Goal: Information Seeking & Learning: Learn about a topic

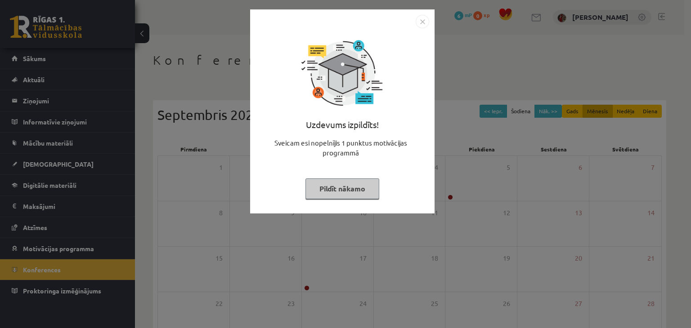
click at [350, 193] on button "Pildīt nākamo" at bounding box center [342, 189] width 74 height 21
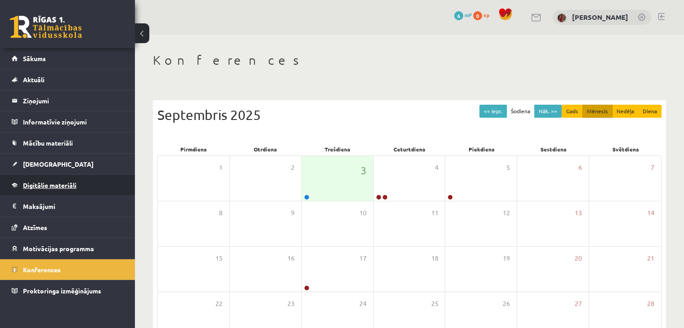
click at [39, 180] on link "Digitālie materiāli" at bounding box center [68, 185] width 112 height 21
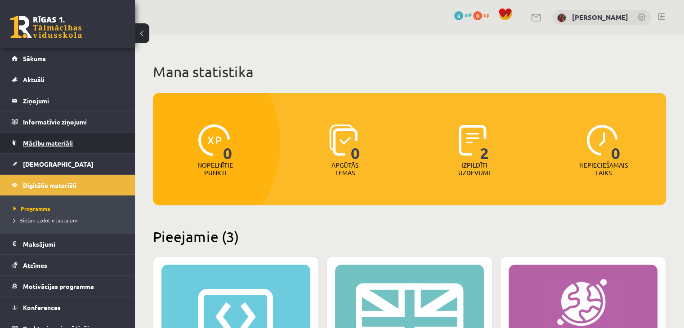
click at [62, 148] on link "Mācību materiāli" at bounding box center [68, 143] width 112 height 21
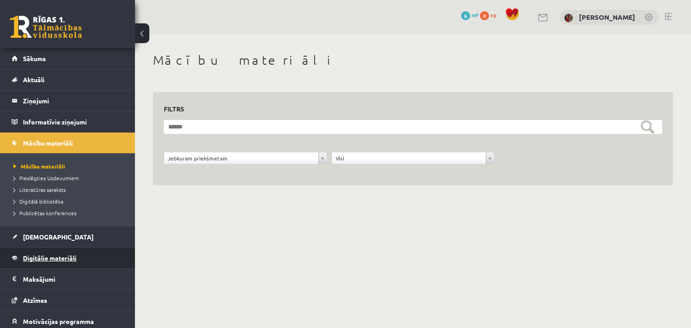
click at [50, 253] on link "Digitālie materiāli" at bounding box center [68, 258] width 112 height 21
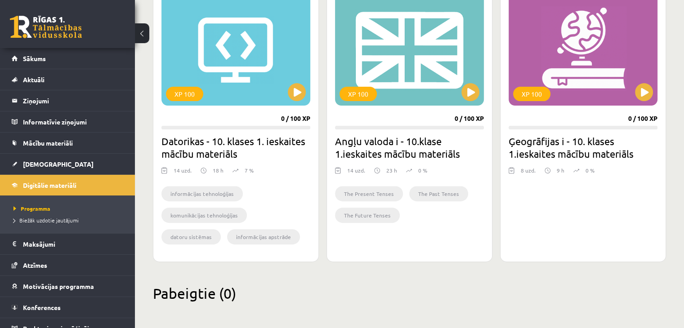
scroll to position [274, 0]
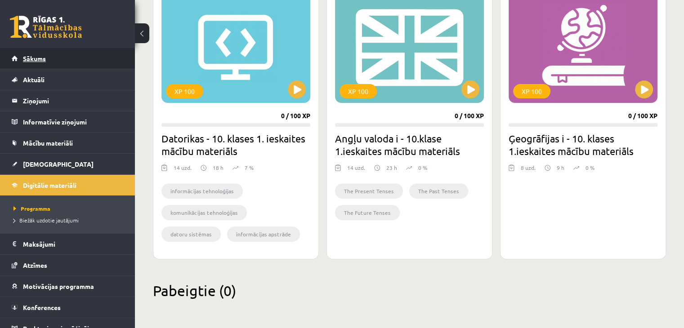
click at [34, 52] on link "Sākums" at bounding box center [68, 58] width 112 height 21
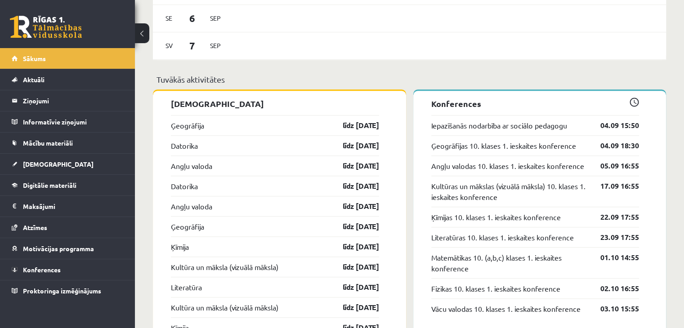
scroll to position [765, 0]
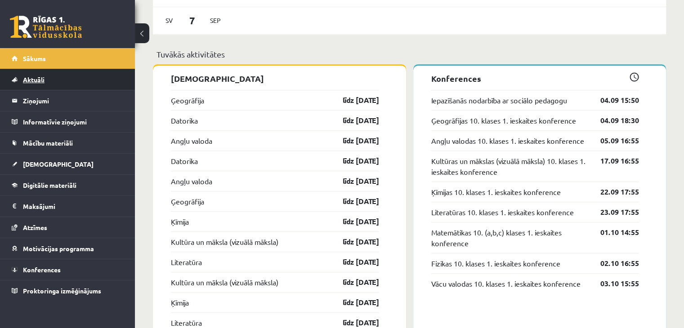
click at [14, 79] on link "Aktuāli" at bounding box center [68, 79] width 112 height 21
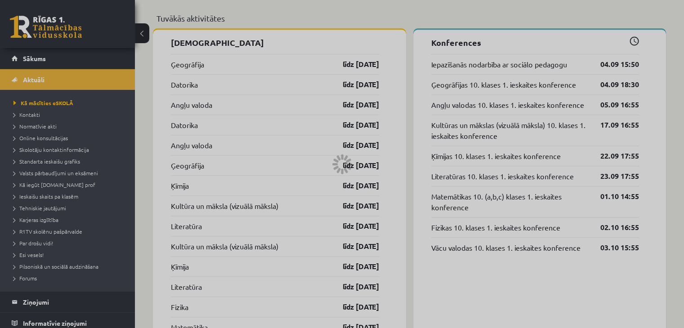
scroll to position [945, 0]
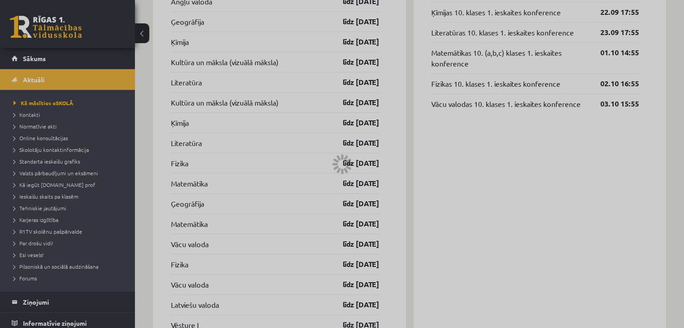
click at [146, 28] on div at bounding box center [342, 164] width 684 height 328
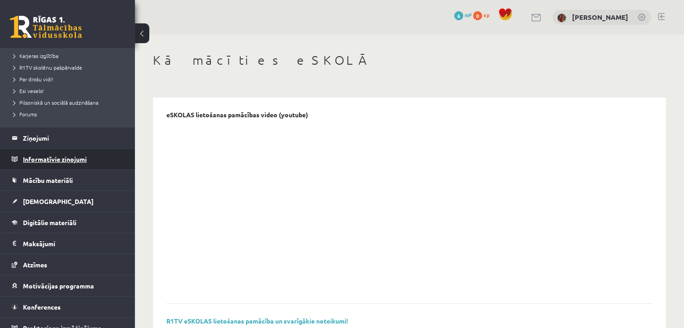
scroll to position [174, 0]
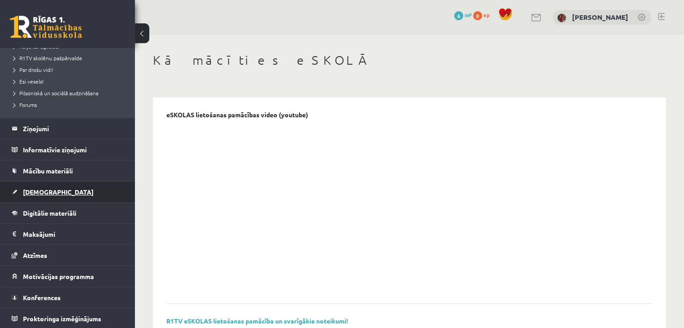
click at [37, 189] on span "[DEMOGRAPHIC_DATA]" at bounding box center [58, 192] width 71 height 8
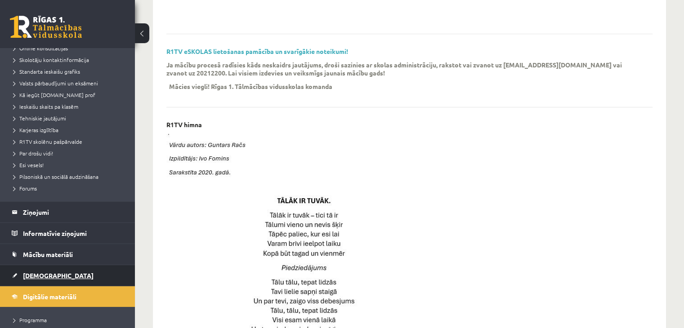
scroll to position [135, 0]
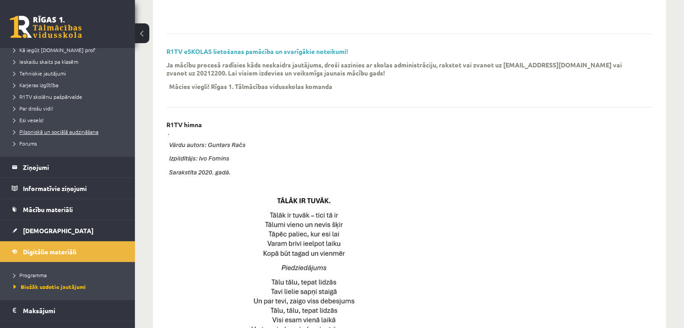
click at [63, 131] on span "Pilsoniskā un sociālā audzināšana" at bounding box center [55, 131] width 85 height 7
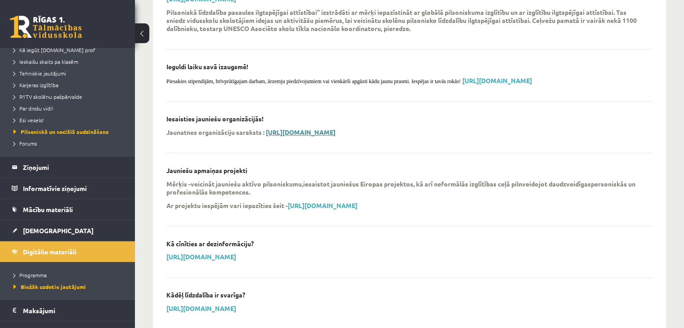
click at [336, 133] on link "https://www.izm.gov.lv/lv/media/13085/download" at bounding box center [301, 132] width 70 height 8
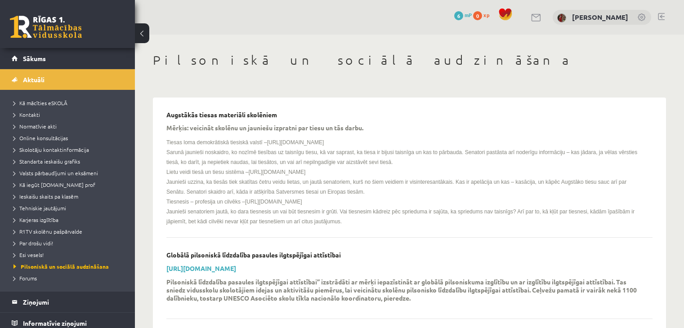
scroll to position [270, 0]
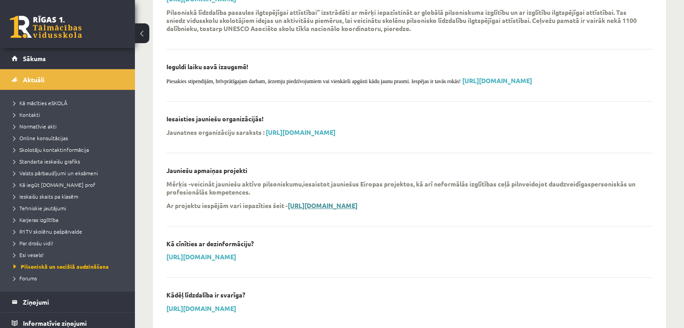
click at [296, 202] on link "https://jaunatne.gov.lv/par-agenturu/programmas-projekti/" at bounding box center [323, 206] width 70 height 8
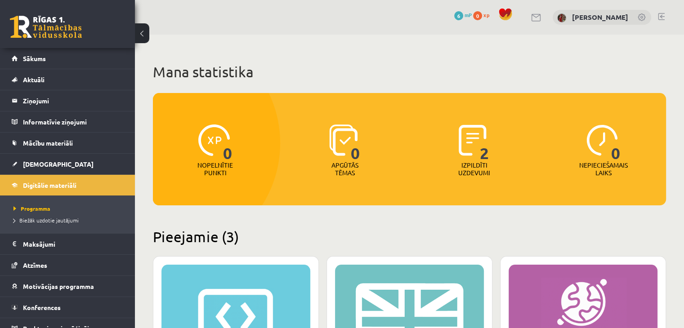
scroll to position [45, 0]
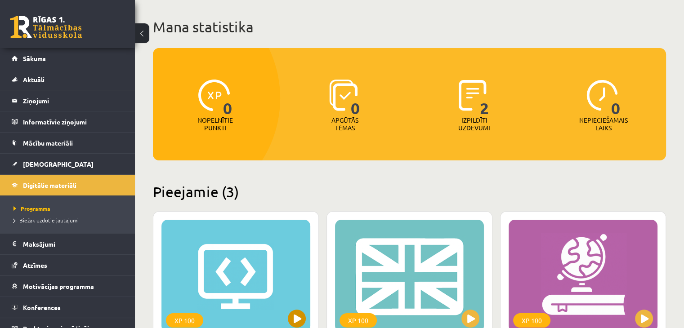
click at [238, 283] on div "XP 100" at bounding box center [235, 276] width 149 height 112
click at [56, 263] on link "Atzīmes" at bounding box center [68, 265] width 112 height 21
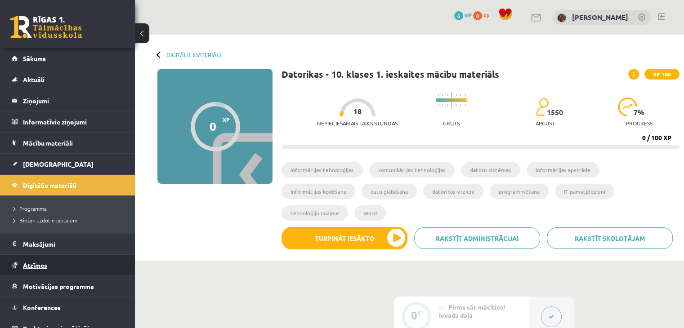
click at [65, 271] on link "Atzīmes" at bounding box center [68, 265] width 112 height 21
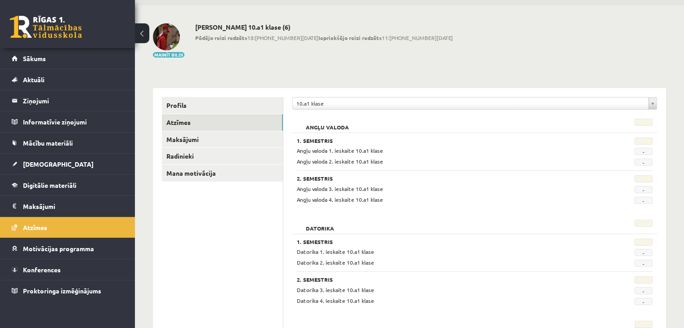
scroll to position [45, 0]
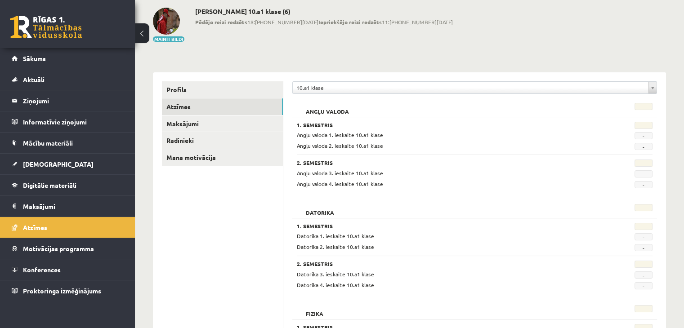
click at [639, 129] on div at bounding box center [629, 126] width 62 height 9
click at [640, 136] on span "-" at bounding box center [644, 135] width 18 height 7
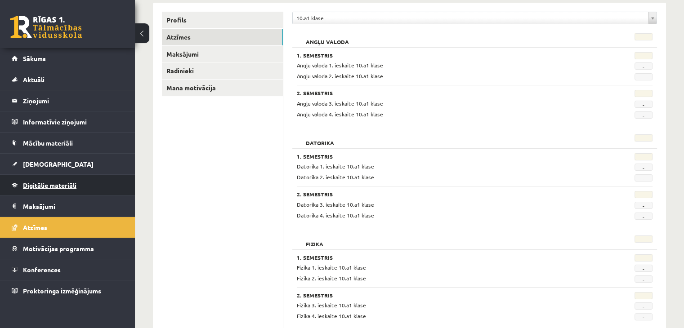
scroll to position [135, 0]
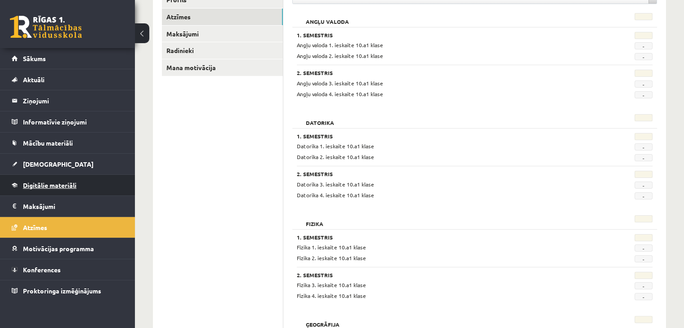
click at [38, 188] on link "Digitālie materiāli" at bounding box center [68, 185] width 112 height 21
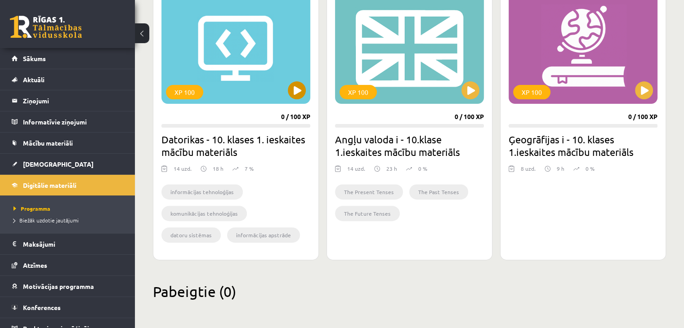
scroll to position [274, 0]
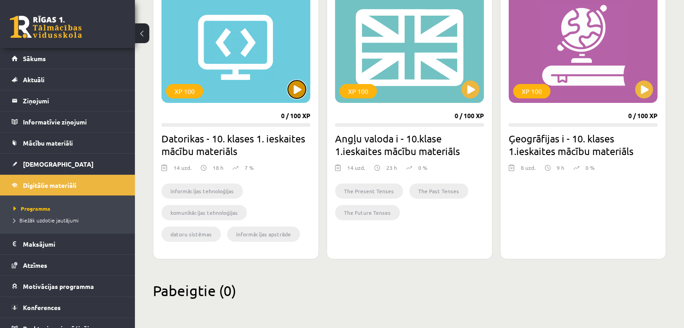
click at [292, 89] on button at bounding box center [297, 90] width 18 height 18
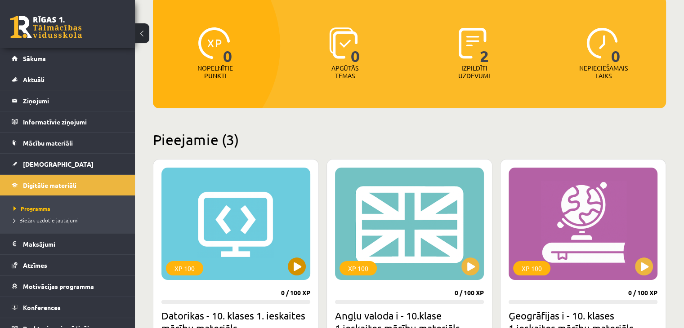
scroll to position [94, 0]
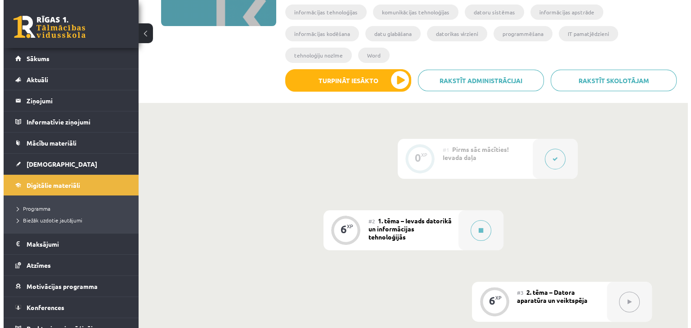
scroll to position [180, 0]
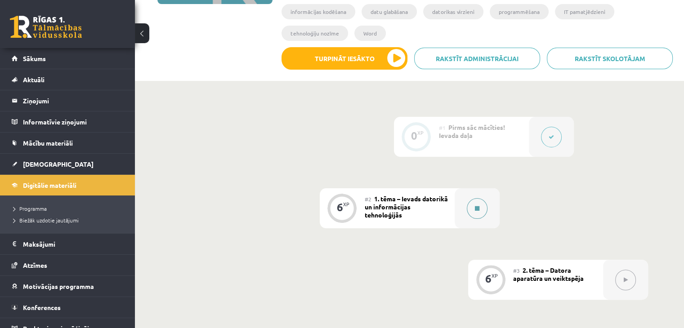
click at [484, 198] on button at bounding box center [477, 208] width 21 height 21
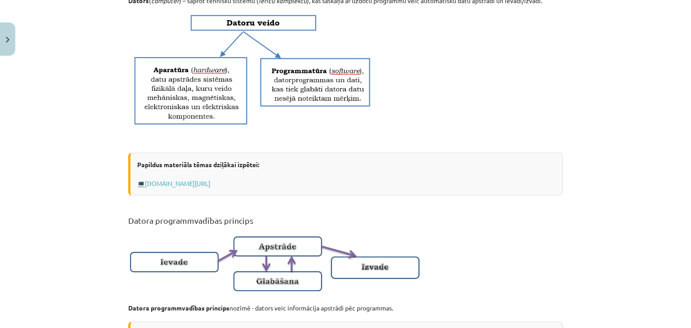
scroll to position [405, 0]
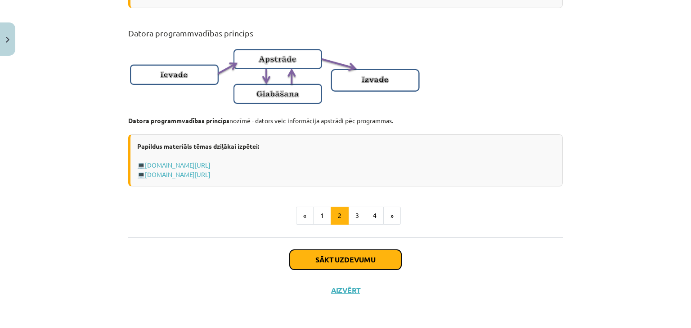
click at [358, 266] on button "Sākt uzdevumu" at bounding box center [346, 260] width 112 height 20
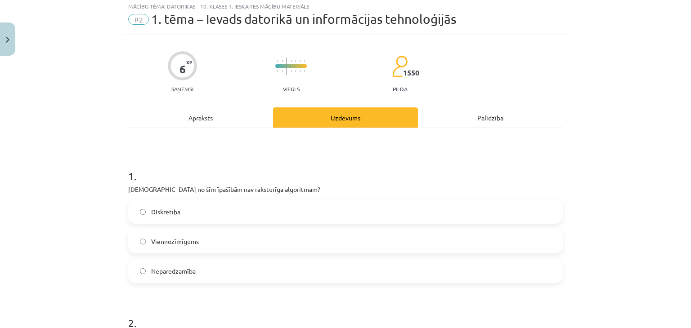
scroll to position [22, 0]
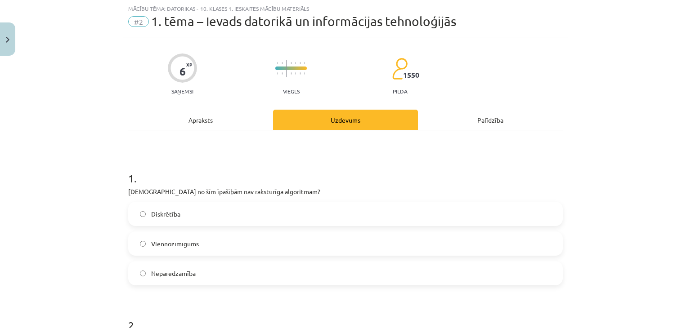
click at [221, 276] on label "Neparedzamība" at bounding box center [345, 273] width 433 height 22
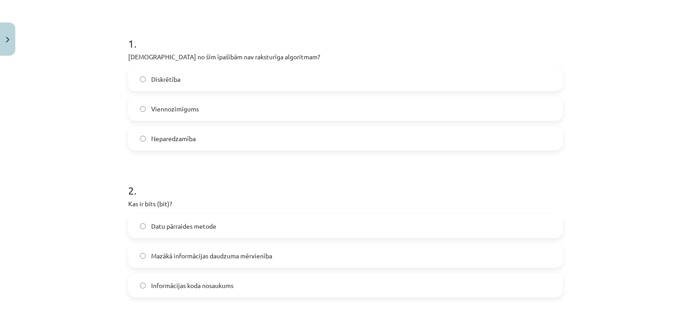
scroll to position [202, 0]
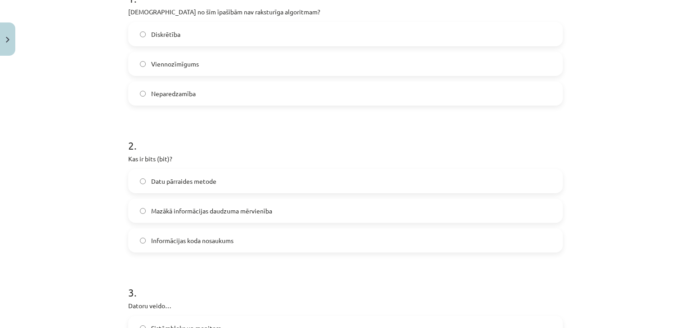
click at [147, 211] on label "Mazākā informācijas daudzuma mērvienība" at bounding box center [345, 211] width 433 height 22
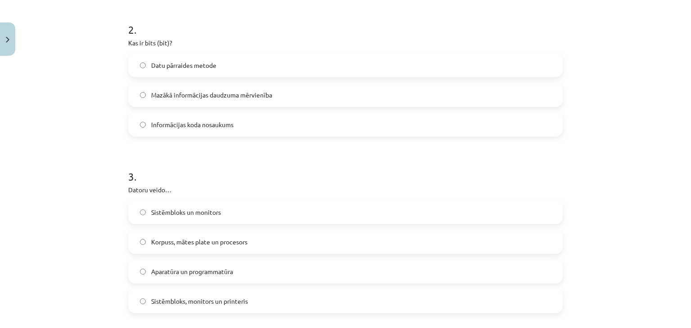
scroll to position [337, 0]
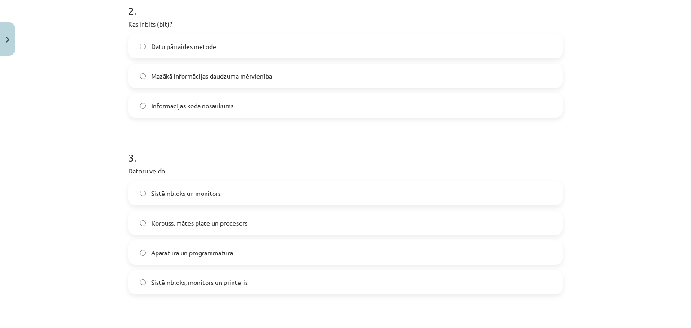
click at [135, 196] on label "Sistēmbloks un monitors" at bounding box center [345, 193] width 433 height 22
click at [198, 224] on span "Korpuss, mātes plate un procesors" at bounding box center [199, 223] width 96 height 9
click at [204, 259] on label "Aparatūra un programmatūra" at bounding box center [345, 253] width 433 height 22
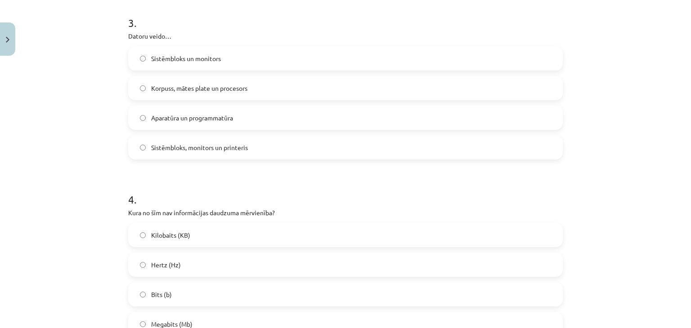
scroll to position [517, 0]
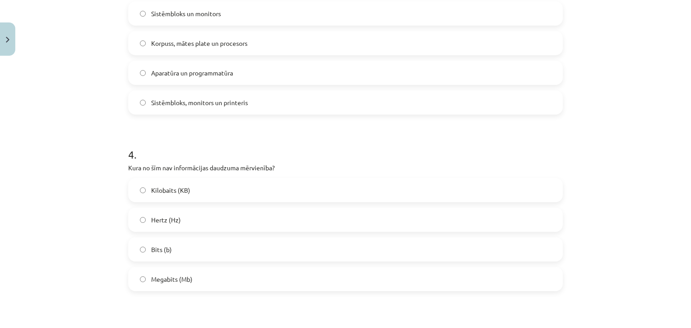
click at [140, 224] on label "Hertz (Hz)" at bounding box center [345, 220] width 433 height 22
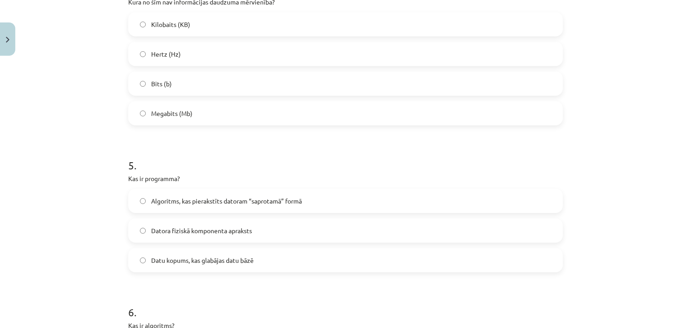
scroll to position [697, 0]
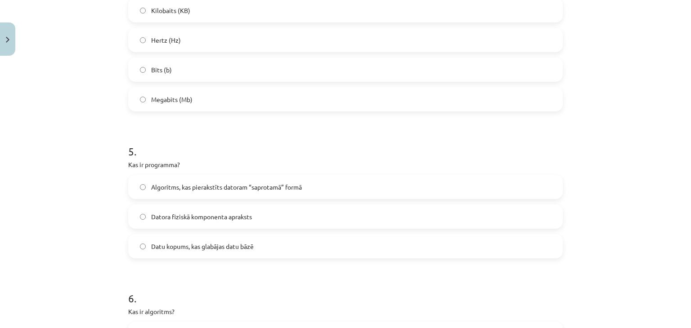
click at [271, 191] on span "Algoritms, kas pierakstīts datoram “saprotamā” formā" at bounding box center [226, 187] width 151 height 9
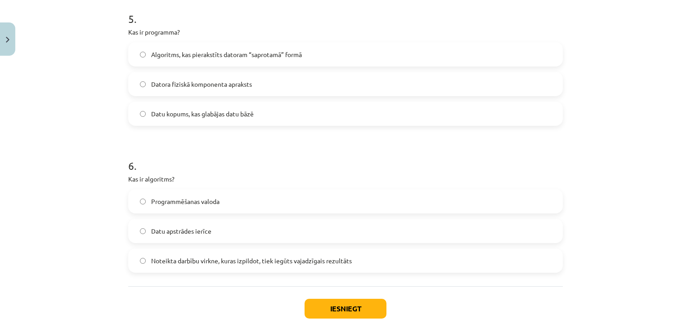
scroll to position [832, 0]
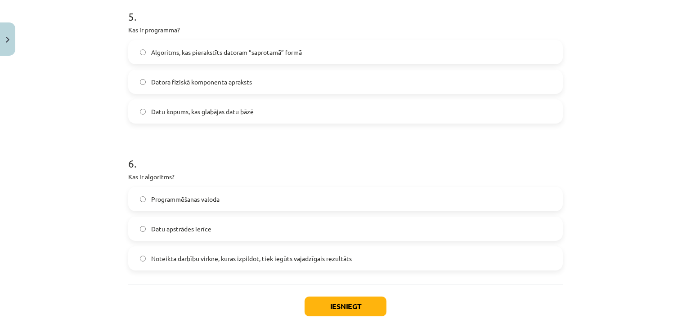
click at [164, 255] on span "Noteikta darbību virkne, kuras izpildot, tiek iegūts vajadzīgais rezultāts" at bounding box center [251, 258] width 201 height 9
click at [343, 306] on button "Iesniegt" at bounding box center [346, 307] width 82 height 20
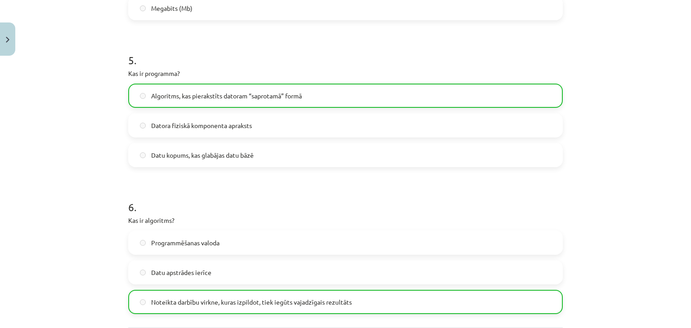
scroll to position [907, 0]
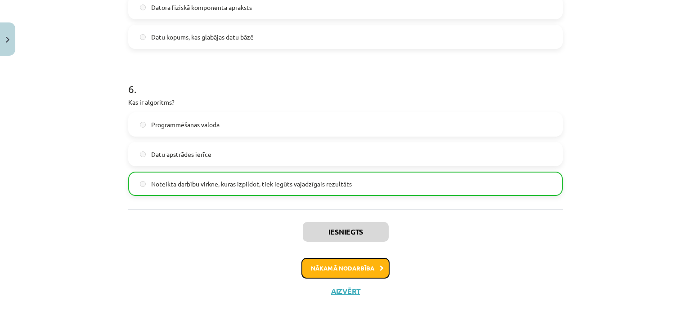
click at [344, 273] on button "Nākamā nodarbība" at bounding box center [345, 268] width 88 height 21
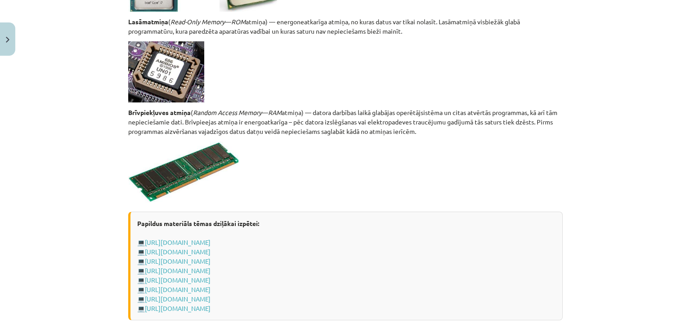
scroll to position [1552, 0]
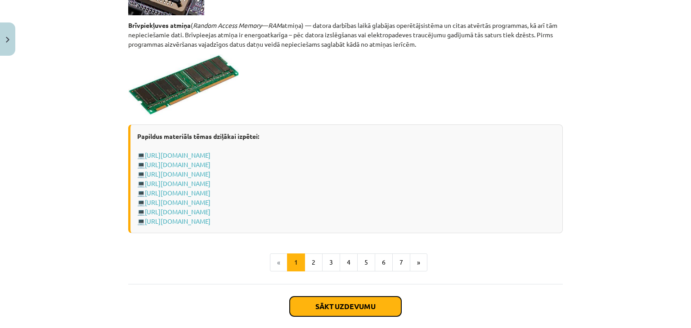
click at [328, 300] on button "Sākt uzdevumu" at bounding box center [346, 307] width 112 height 20
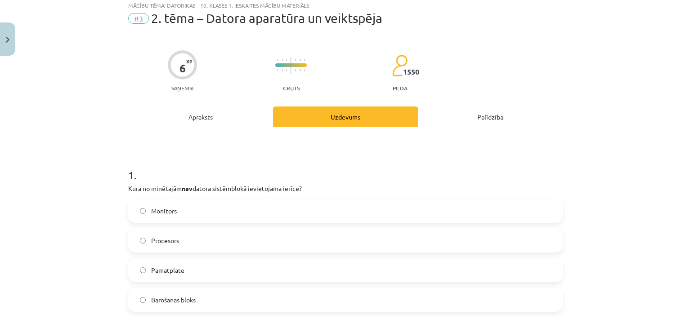
scroll to position [22, 0]
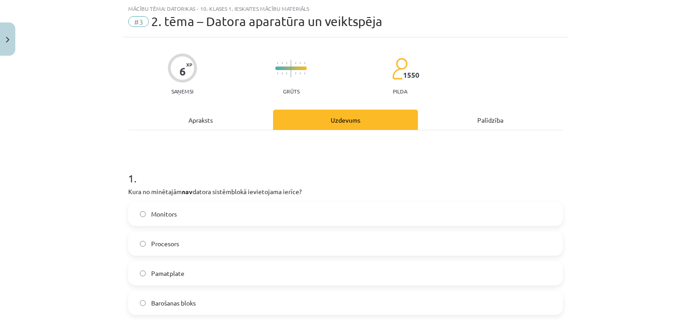
click at [231, 216] on label "Monitors" at bounding box center [345, 214] width 433 height 22
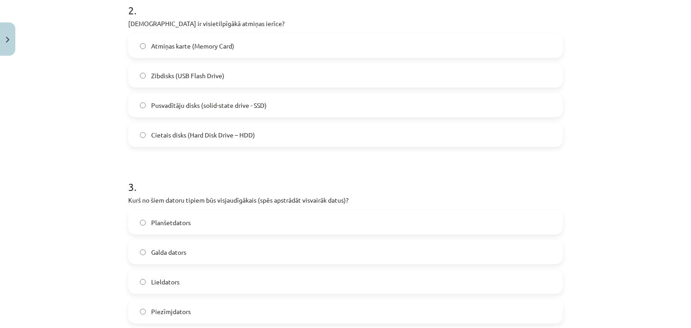
scroll to position [382, 0]
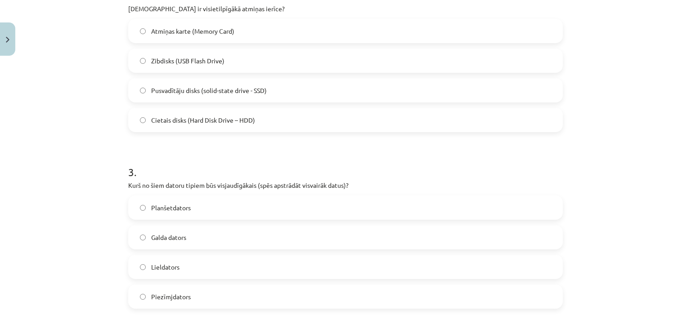
click at [139, 258] on label "Lieldators" at bounding box center [345, 267] width 433 height 22
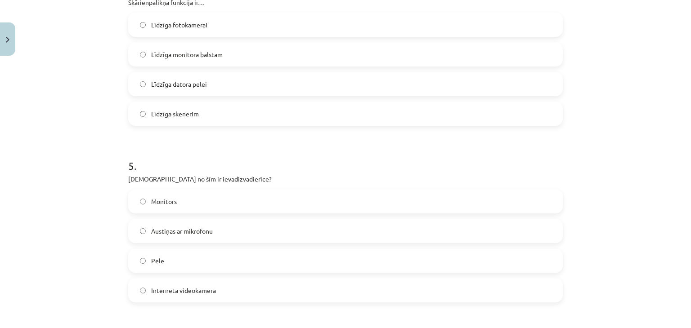
scroll to position [787, 0]
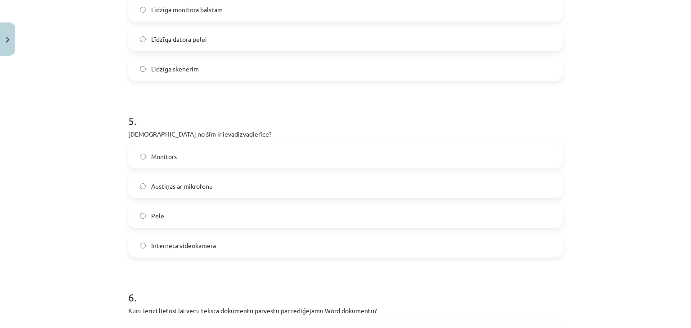
click at [135, 180] on label "Austiņas ar mikrofonu" at bounding box center [345, 186] width 433 height 22
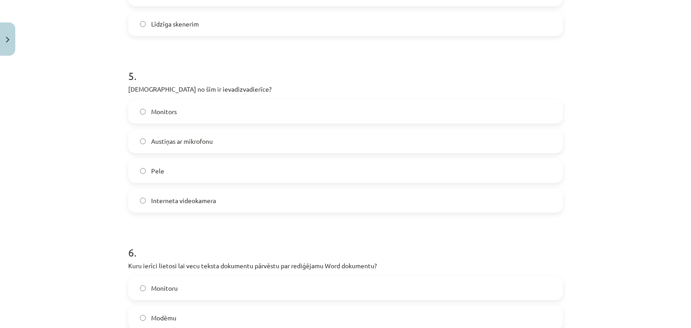
scroll to position [877, 0]
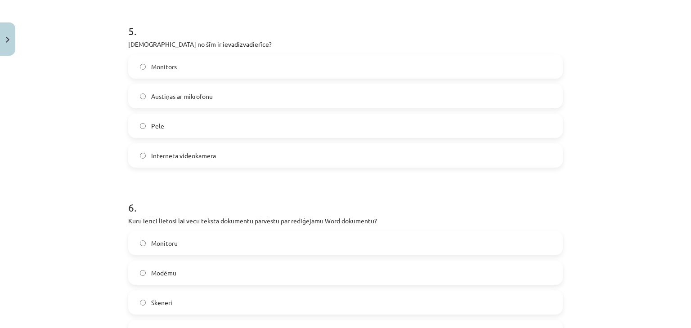
click at [134, 152] on label "Interneta videokamera" at bounding box center [345, 155] width 433 height 22
click at [137, 104] on label "Austiņas ar mikrofonu" at bounding box center [345, 96] width 433 height 22
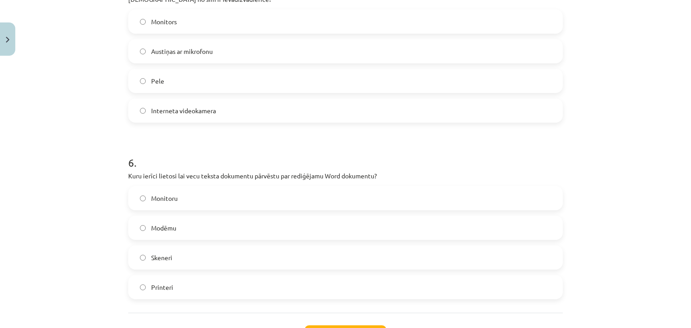
click at [135, 258] on label "Skeneri" at bounding box center [345, 258] width 433 height 22
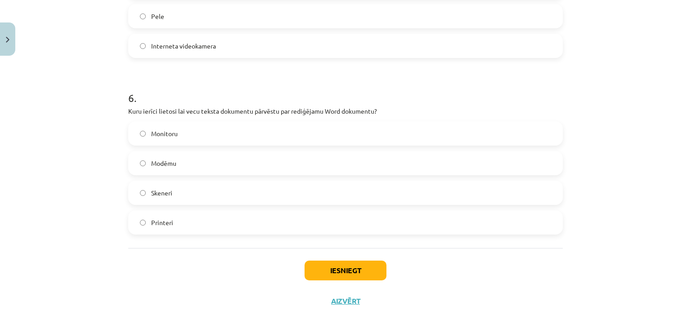
scroll to position [997, 0]
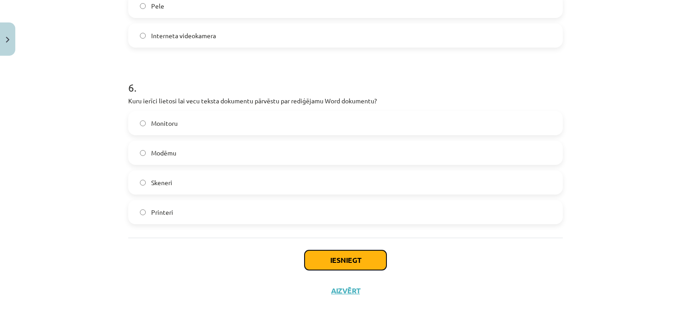
click at [318, 258] on button "Iesniegt" at bounding box center [346, 261] width 82 height 20
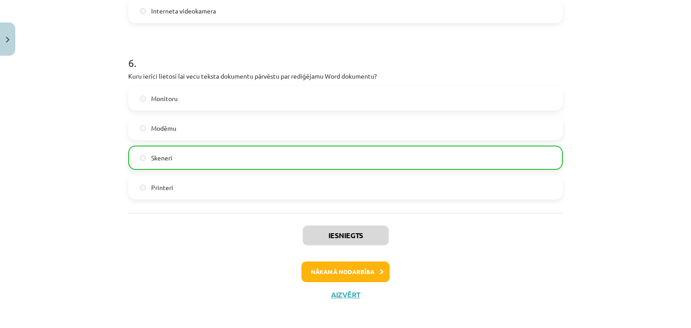
scroll to position [1026, 0]
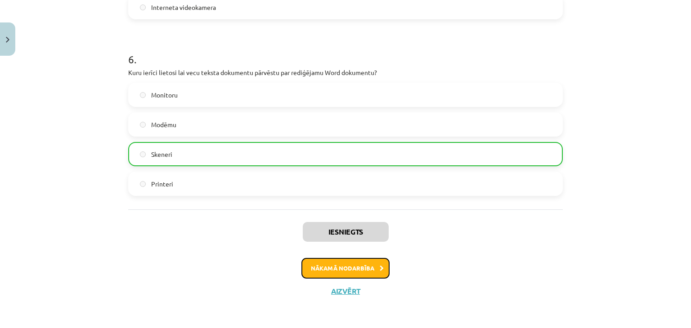
click at [347, 265] on button "Nākamā nodarbība" at bounding box center [345, 268] width 88 height 21
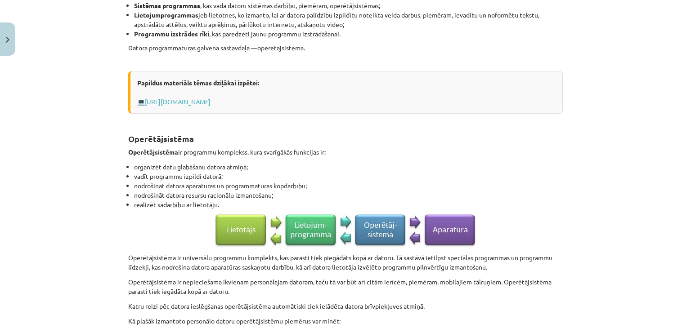
scroll to position [427, 0]
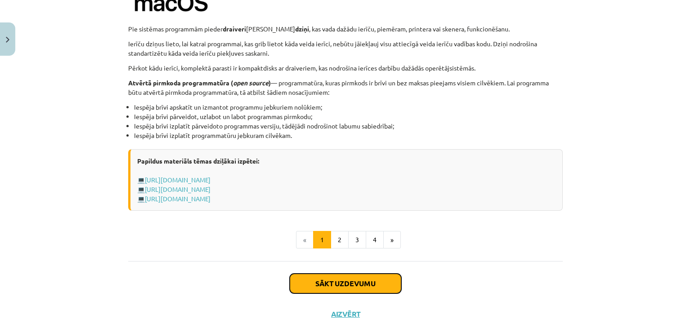
click at [338, 275] on button "Sākt uzdevumu" at bounding box center [346, 284] width 112 height 20
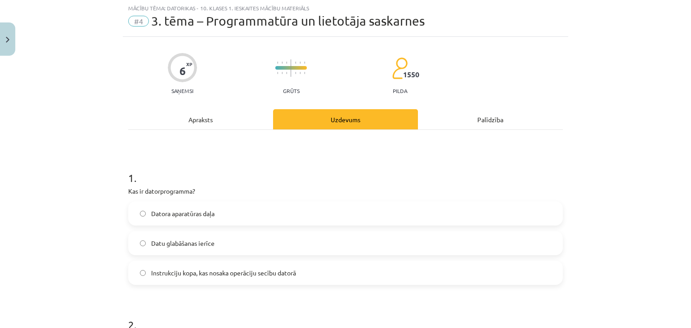
scroll to position [22, 0]
click at [299, 276] on label "Instrukciju kopa, kas nosaka operāciju secību datorā" at bounding box center [345, 273] width 433 height 22
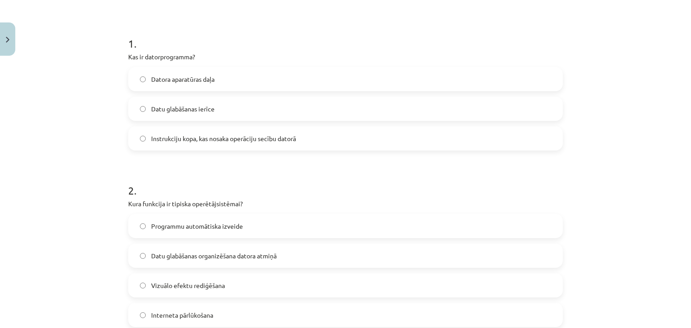
scroll to position [202, 0]
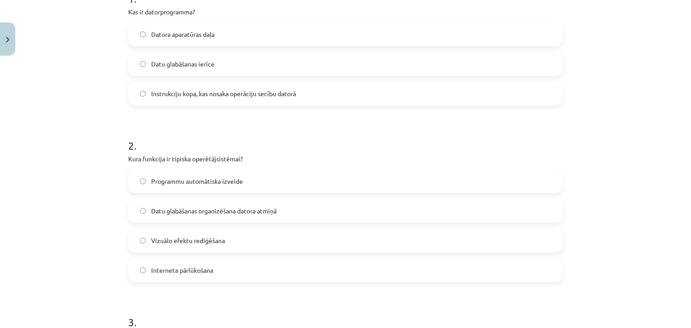
click at [134, 179] on label "Programmu automātiska izveide" at bounding box center [345, 181] width 433 height 22
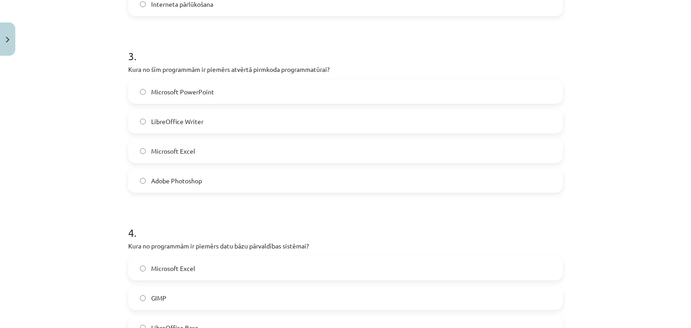
scroll to position [472, 0]
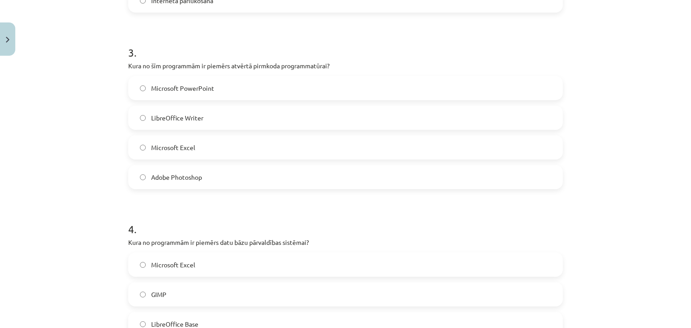
click at [144, 148] on label "Microsoft Excel" at bounding box center [345, 147] width 433 height 22
click at [129, 111] on label "LibreOffice Writer" at bounding box center [345, 118] width 433 height 22
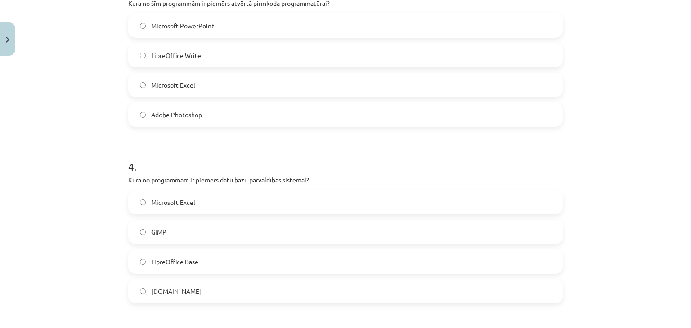
scroll to position [562, 0]
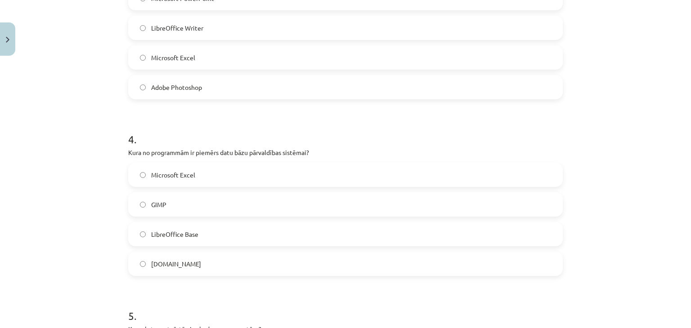
click at [184, 205] on label "GIMP" at bounding box center [345, 204] width 433 height 22
click at [180, 233] on span "LibreOffice Base" at bounding box center [174, 234] width 47 height 9
click at [185, 177] on span "Microsoft Excel" at bounding box center [173, 174] width 44 height 9
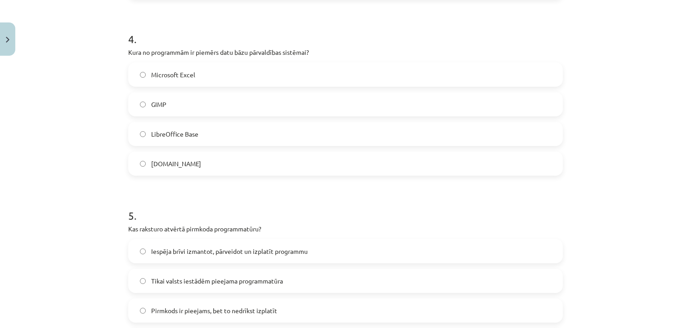
scroll to position [742, 0]
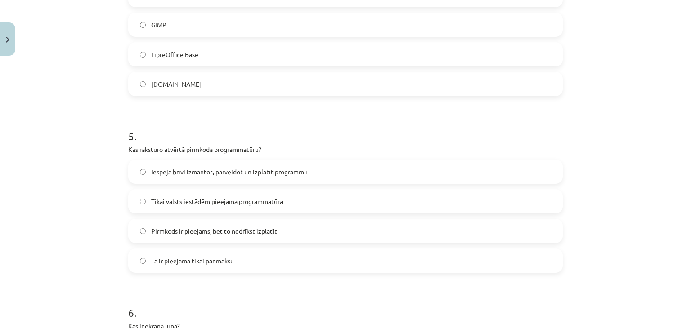
click at [249, 203] on span "Tikai valsts iestādēm pieejama programmatūra" at bounding box center [217, 201] width 132 height 9
click at [245, 233] on span "Pirmkods ir pieejams, bet to nedrīkst izplatīt" at bounding box center [214, 231] width 126 height 9
click at [244, 267] on label "Tā ir pieejama tikai par maksu" at bounding box center [345, 261] width 433 height 22
click at [253, 177] on label "Iespēja brīvi izmantot, pārveidot un izplatīt programmu" at bounding box center [345, 172] width 433 height 22
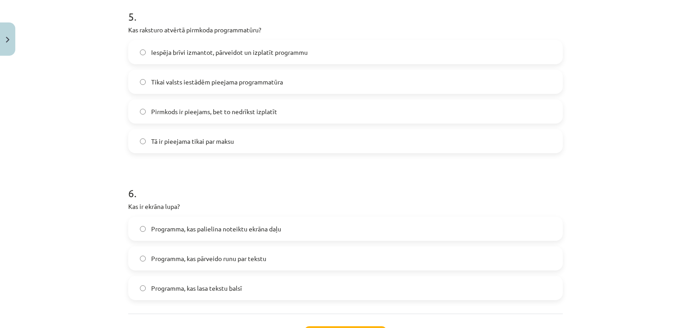
scroll to position [922, 0]
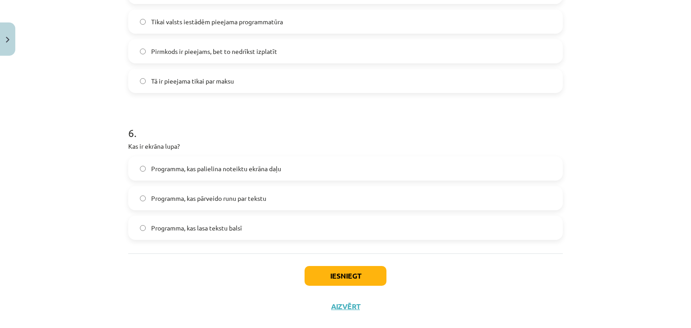
click at [244, 175] on label "Programma, kas palielina noteiktu ekrāna daļu" at bounding box center [345, 168] width 433 height 22
click at [331, 274] on button "Iesniegt" at bounding box center [346, 276] width 82 height 20
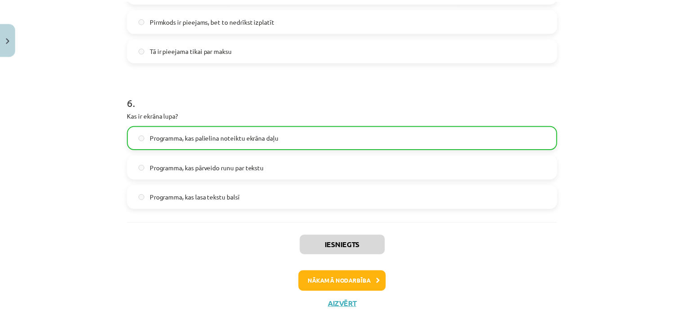
scroll to position [966, 0]
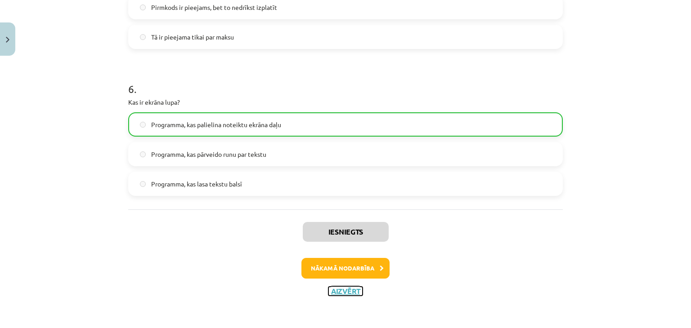
click at [342, 287] on button "Aizvērt" at bounding box center [345, 291] width 34 height 9
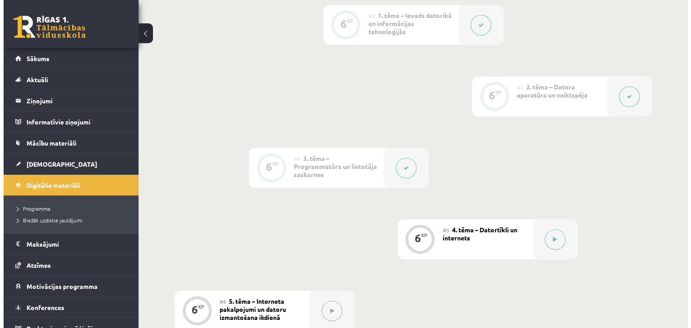
scroll to position [354, 0]
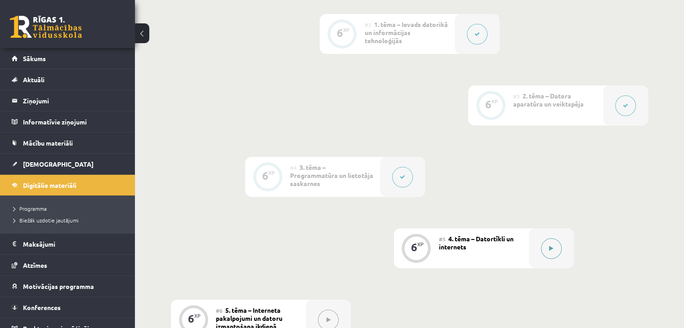
click at [551, 238] on button at bounding box center [551, 248] width 21 height 21
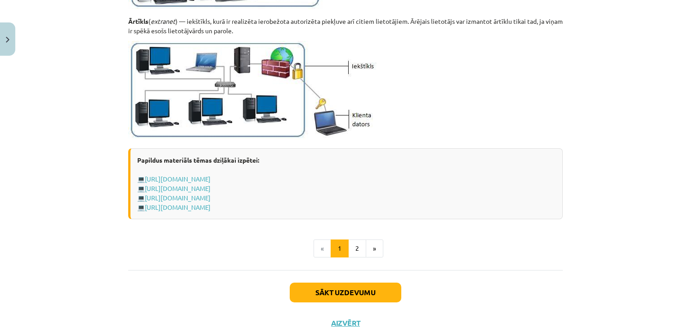
scroll to position [1080, 0]
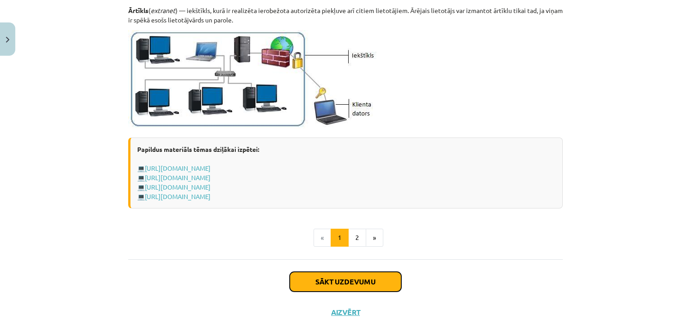
click at [360, 284] on button "Sākt uzdevumu" at bounding box center [346, 282] width 112 height 20
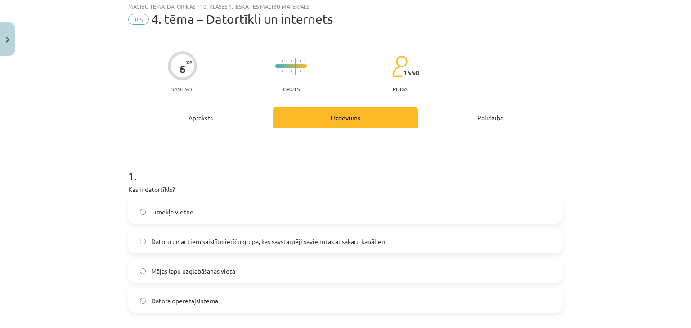
scroll to position [22, 0]
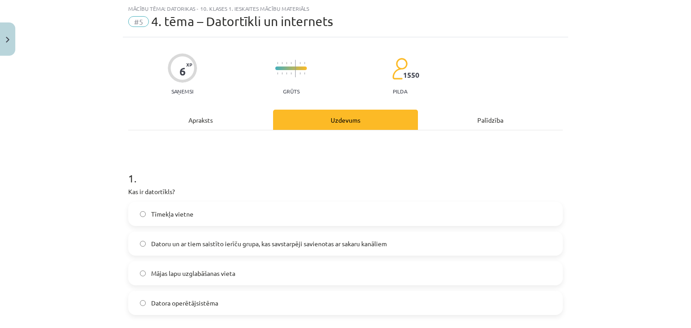
click at [245, 244] on span "Datoru un ar tiem saistīto ierīču grupa, kas savstarpēji savienotas ar sakaru k…" at bounding box center [269, 243] width 236 height 9
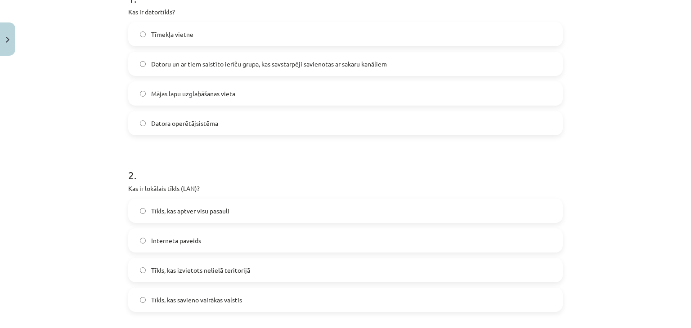
scroll to position [247, 0]
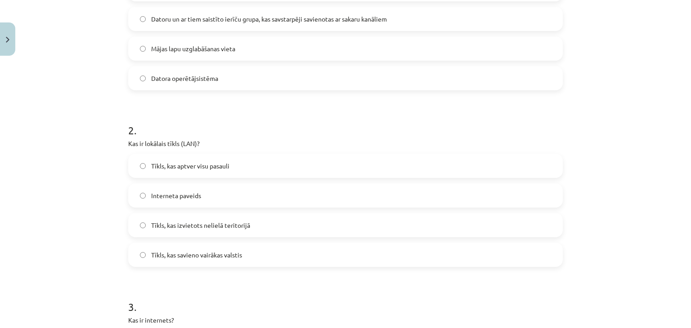
click at [152, 227] on span "Tīkls, kas izvietots nelielā teritorijā" at bounding box center [200, 225] width 99 height 9
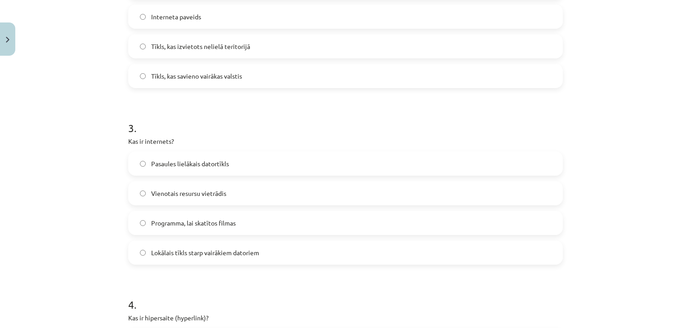
scroll to position [427, 0]
click at [165, 159] on span "Pasaules lielākais datortīkls" at bounding box center [190, 162] width 78 height 9
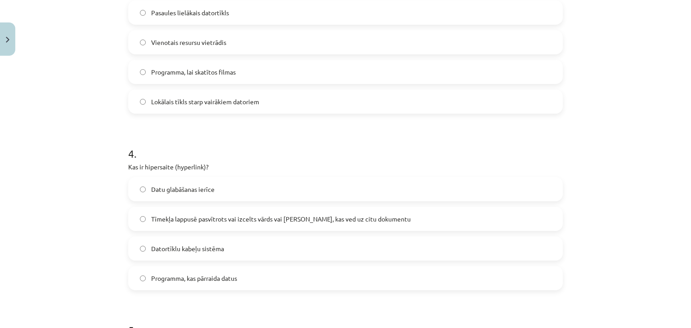
scroll to position [562, 0]
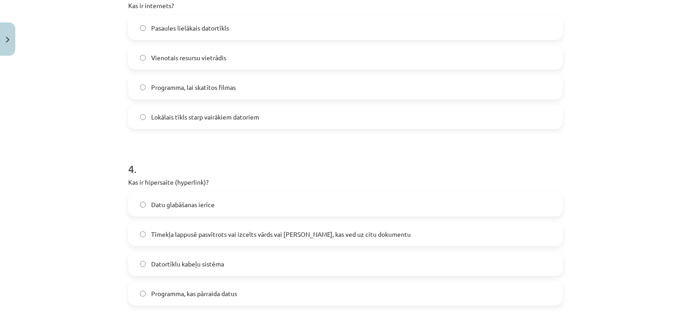
click at [162, 234] on span "Tīmekļa lappusē pasvītrots vai izcelts vārds vai [PERSON_NAME], kas ved uz citu…" at bounding box center [281, 234] width 260 height 9
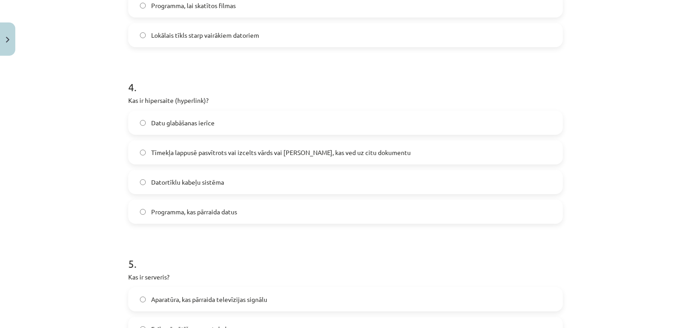
scroll to position [742, 0]
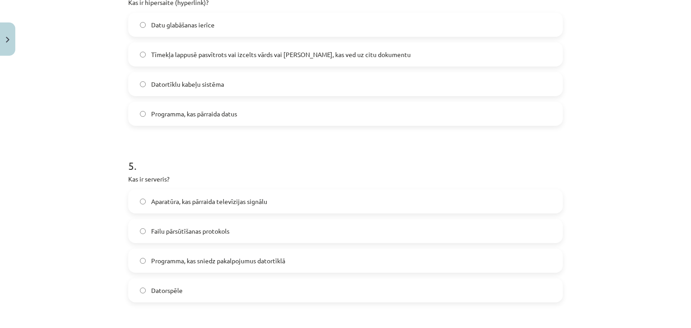
click at [189, 261] on span "Programma, kas sniedz pakalpojumus datortīklā" at bounding box center [218, 260] width 134 height 9
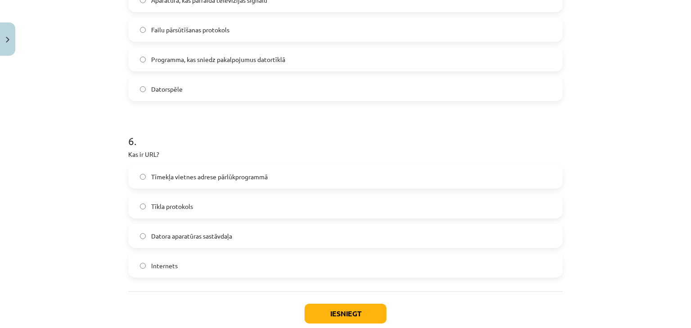
scroll to position [967, 0]
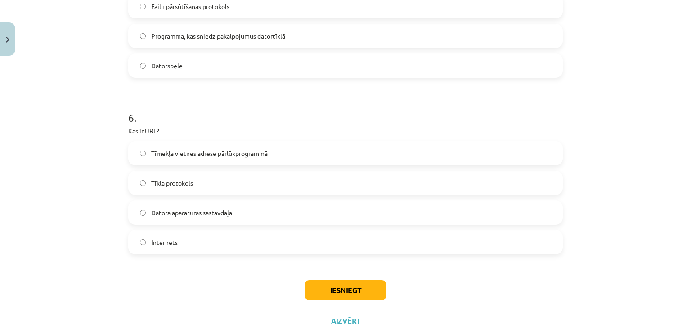
click at [177, 183] on span "Tīkla protokols" at bounding box center [172, 183] width 42 height 9
click at [328, 291] on button "Iesniegt" at bounding box center [346, 291] width 82 height 20
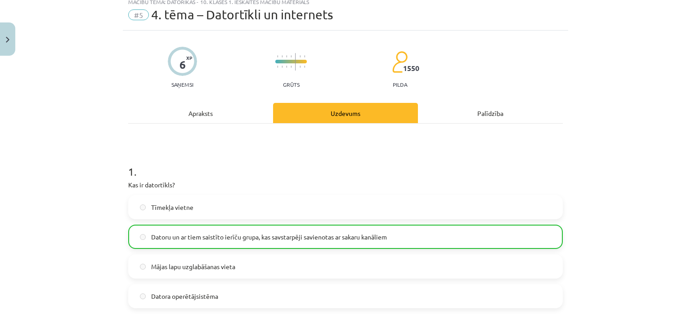
scroll to position [22, 0]
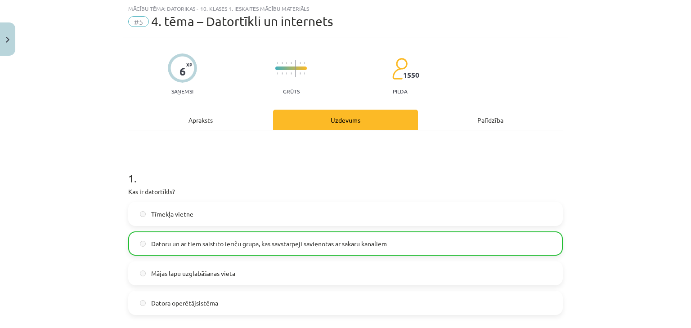
click at [475, 117] on div "Palīdzība" at bounding box center [490, 120] width 145 height 20
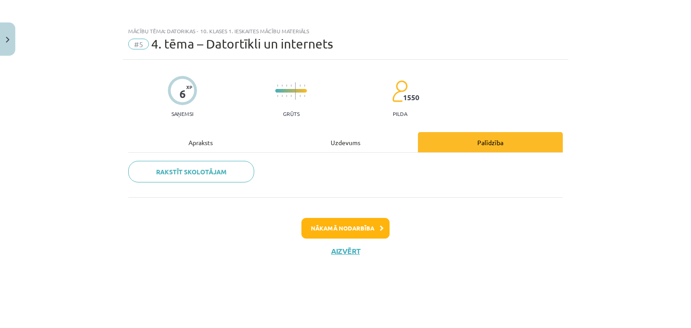
scroll to position [0, 0]
click at [358, 143] on div "Uzdevums" at bounding box center [345, 142] width 145 height 20
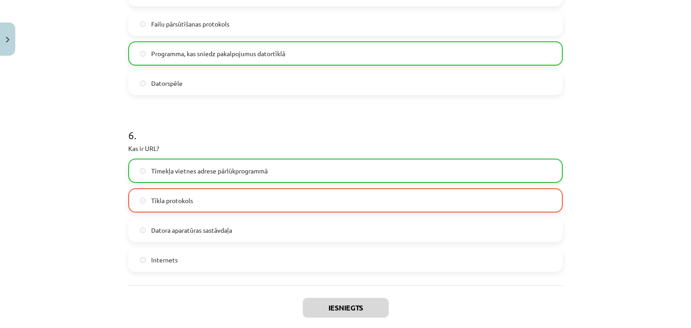
scroll to position [1026, 0]
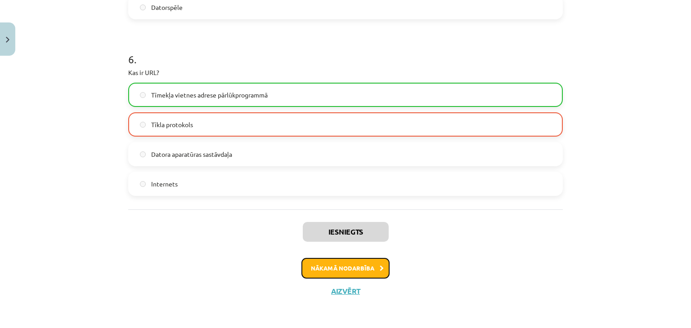
click at [354, 269] on button "Nākamā nodarbība" at bounding box center [345, 268] width 88 height 21
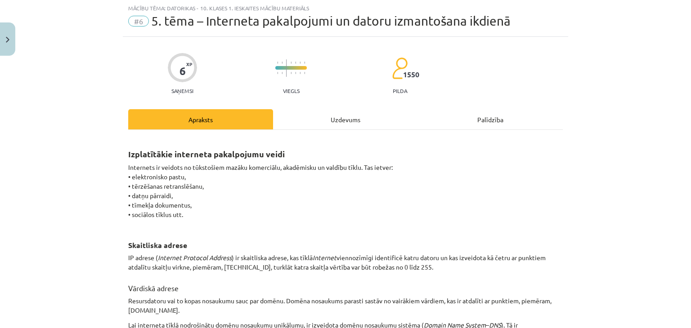
scroll to position [22, 0]
click at [480, 121] on div "Palīdzība" at bounding box center [490, 120] width 145 height 20
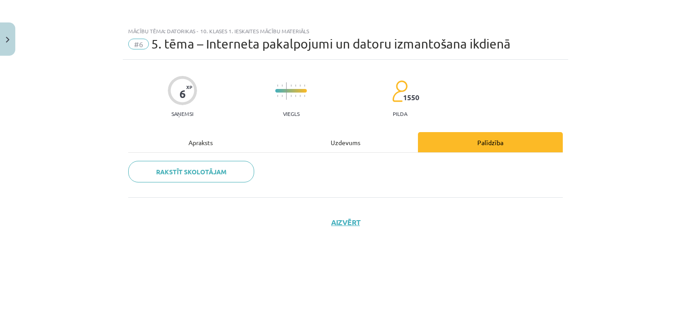
scroll to position [0, 0]
click at [360, 139] on div "Uzdevums" at bounding box center [345, 142] width 145 height 20
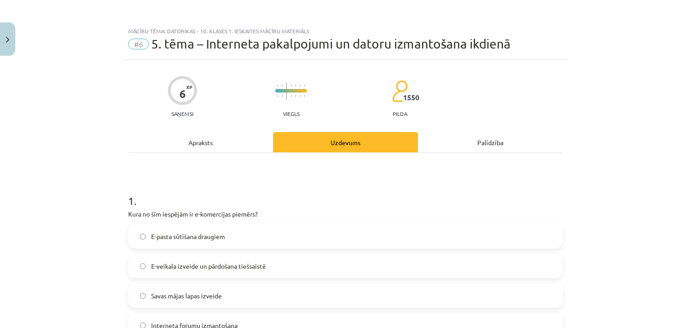
click at [223, 147] on div "Apraksts" at bounding box center [200, 142] width 145 height 20
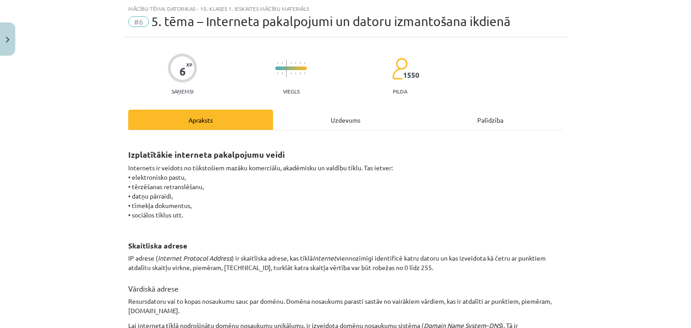
click at [347, 110] on div "Uzdevums" at bounding box center [345, 120] width 145 height 20
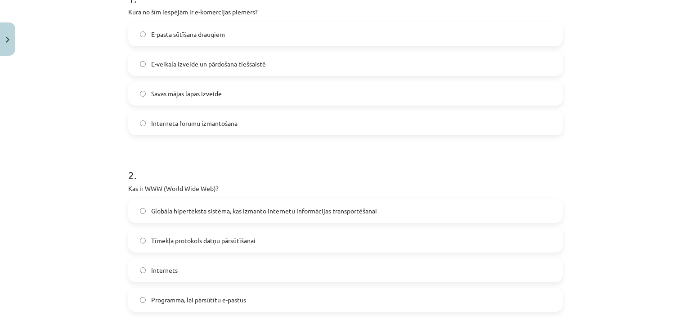
scroll to position [112, 0]
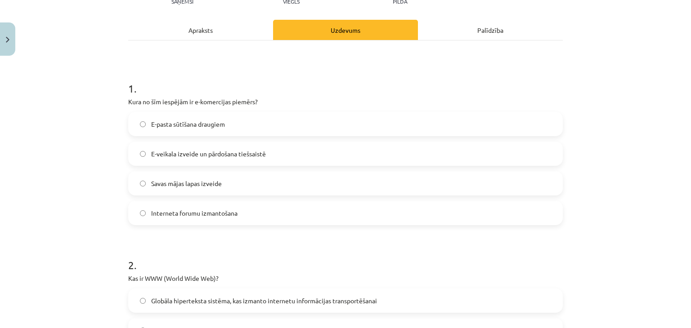
click at [220, 35] on div "Apraksts" at bounding box center [200, 30] width 145 height 20
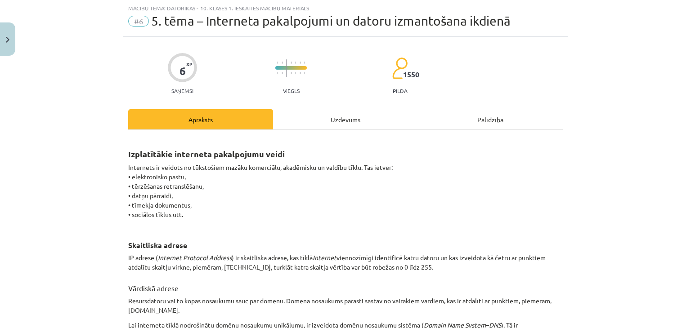
scroll to position [22, 0]
click at [317, 121] on div "Uzdevums" at bounding box center [345, 120] width 145 height 20
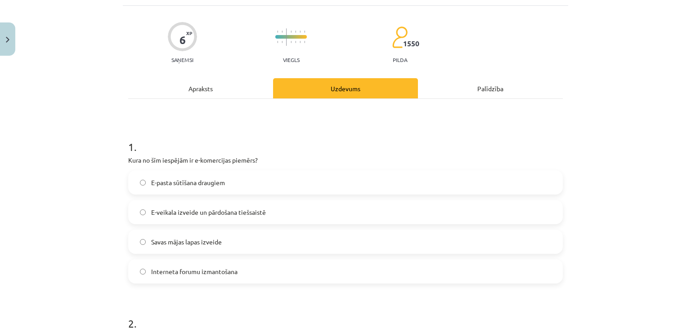
scroll to position [67, 0]
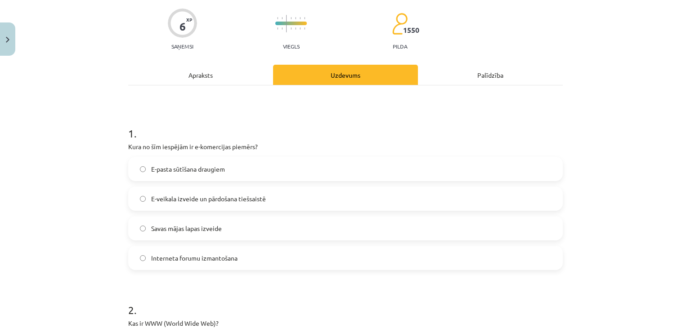
click at [256, 170] on label "E-pasta sūtīšana draugiem" at bounding box center [345, 169] width 433 height 22
click at [253, 200] on span "E-veikala izveide un pārdošana tiešsaistē" at bounding box center [208, 198] width 115 height 9
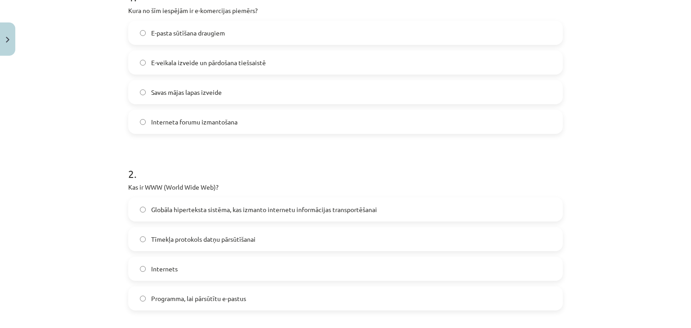
scroll to position [337, 0]
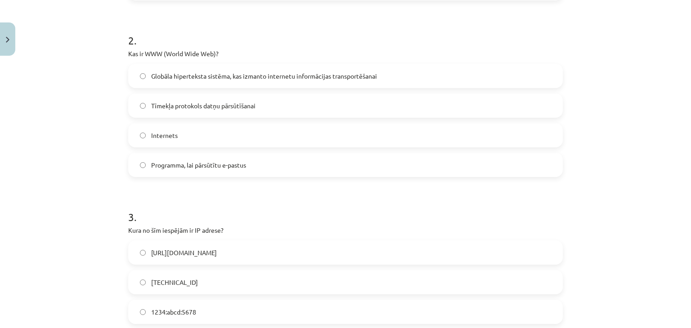
click at [323, 75] on span "Globāla hiperteksta sistēma, kas izmanto internetu informācijas transportēšanai" at bounding box center [264, 76] width 226 height 9
click at [281, 108] on label "Tīmekļa protokols datņu pārsūtīšanai" at bounding box center [345, 105] width 433 height 22
click at [275, 72] on span "Globāla hiperteksta sistēma, kas izmanto internetu informācijas transportēšanai" at bounding box center [264, 76] width 226 height 9
click at [272, 103] on label "Tīmekļa protokols datņu pārsūtīšanai" at bounding box center [345, 105] width 433 height 22
click at [240, 65] on label "Globāla hiperteksta sistēma, kas izmanto internetu informācijas transportēšanai" at bounding box center [345, 76] width 433 height 22
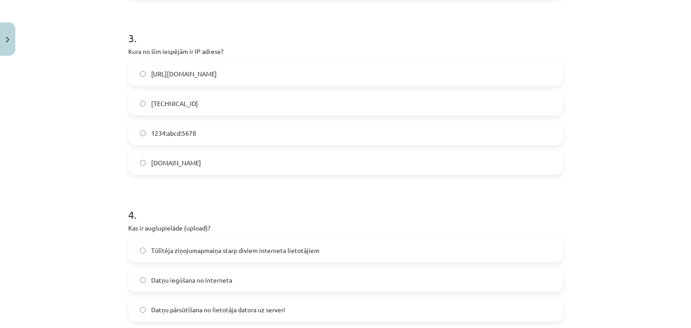
scroll to position [517, 0]
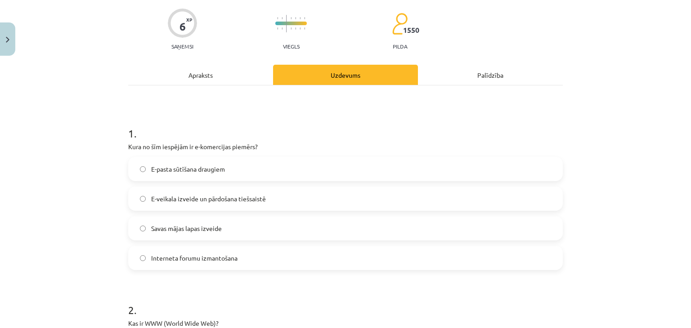
click at [199, 75] on div "Apraksts" at bounding box center [200, 75] width 145 height 20
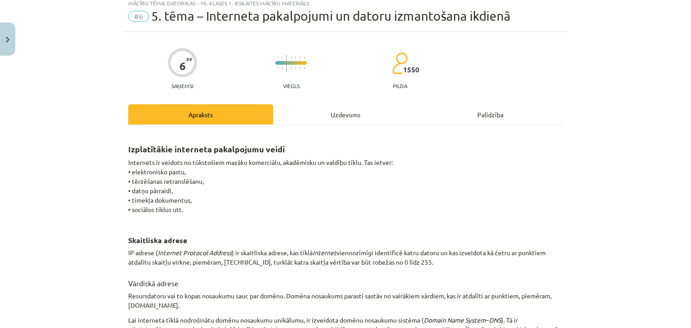
scroll to position [22, 0]
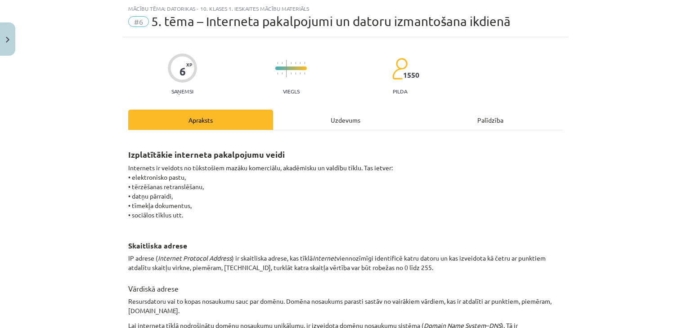
click at [322, 121] on div "Uzdevums" at bounding box center [345, 120] width 145 height 20
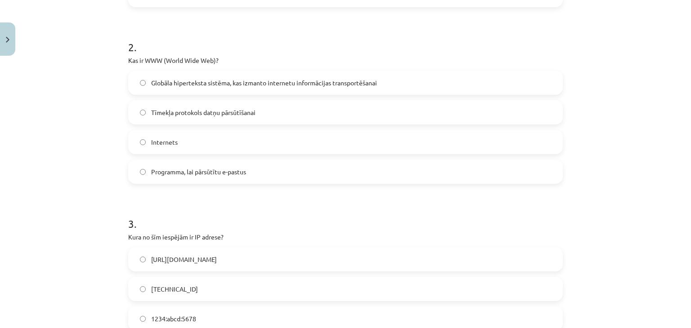
scroll to position [427, 0]
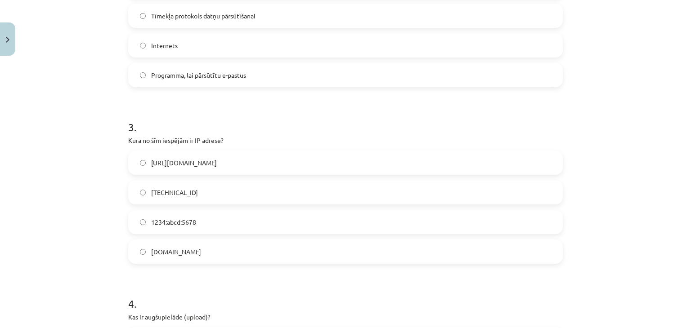
click at [198, 195] on label "[TECHNICAL_ID]" at bounding box center [345, 192] width 433 height 22
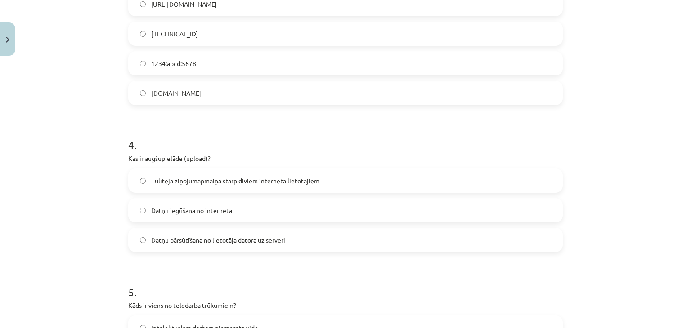
scroll to position [607, 0]
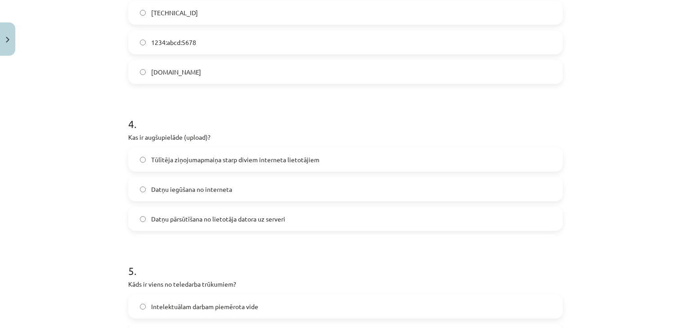
click at [226, 188] on span "Datņu iegūšana no interneta" at bounding box center [191, 189] width 81 height 9
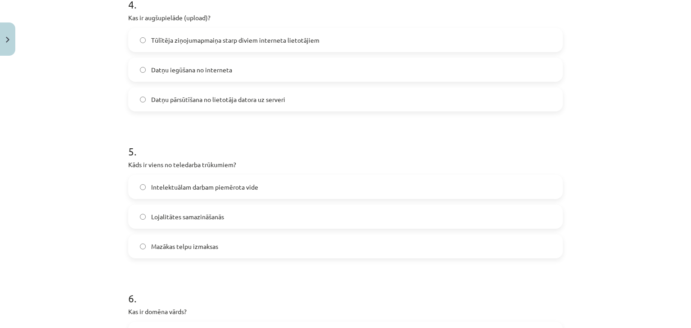
scroll to position [742, 0]
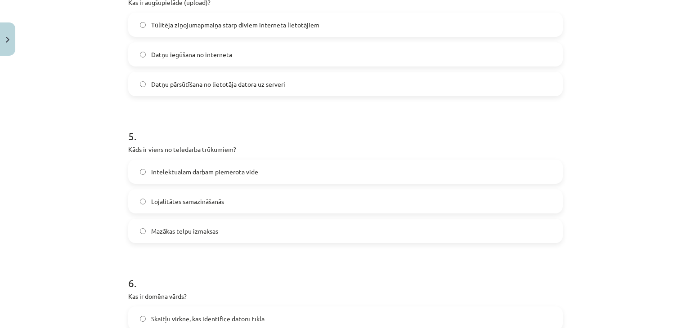
click at [332, 201] on label "Lojalitātes samazināšanās" at bounding box center [345, 201] width 433 height 22
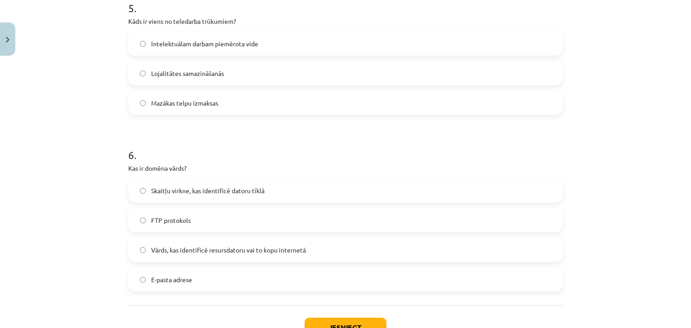
scroll to position [877, 0]
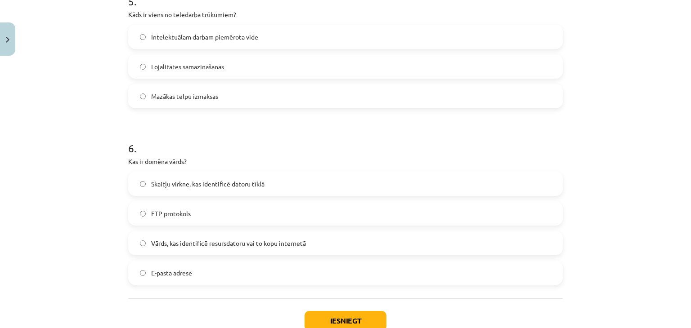
click at [280, 186] on label "Skaitļu virkne, kas identificē datoru tīklā" at bounding box center [345, 184] width 433 height 22
click at [274, 249] on label "Vārds, kas identificē resursdatoru vai to kopu internetā" at bounding box center [345, 243] width 433 height 22
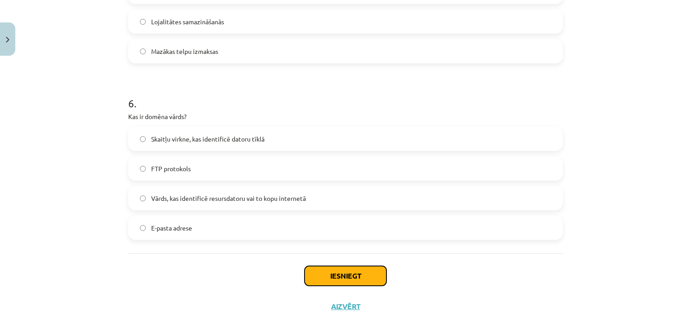
click at [331, 279] on button "Iesniegt" at bounding box center [346, 276] width 82 height 20
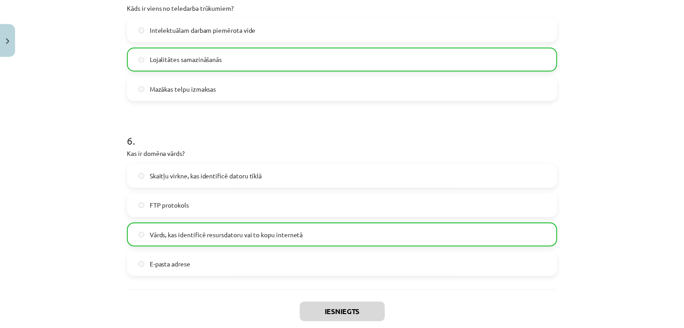
scroll to position [966, 0]
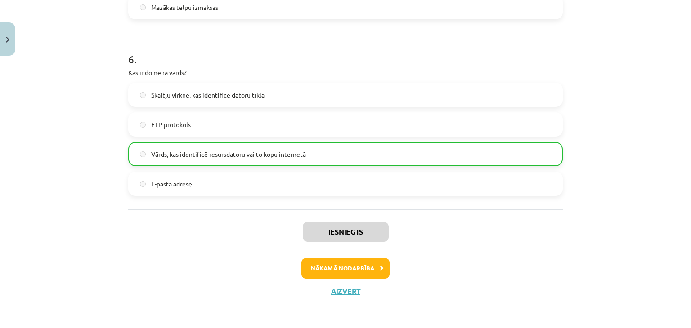
click at [356, 285] on div "Iesniegts Nākamā nodarbība Aizvērt" at bounding box center [345, 256] width 435 height 92
click at [355, 289] on button "Aizvērt" at bounding box center [345, 291] width 34 height 9
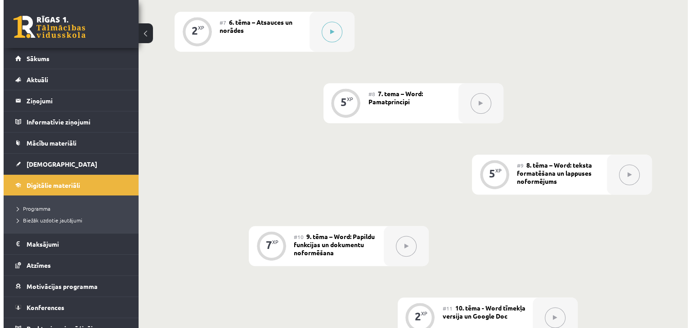
scroll to position [669, 0]
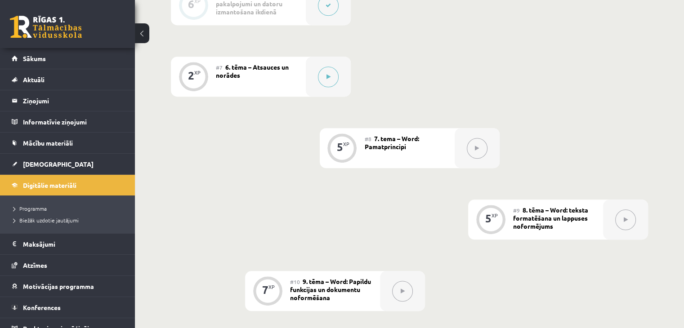
click at [475, 138] on button at bounding box center [477, 148] width 21 height 21
click at [329, 67] on button at bounding box center [328, 77] width 21 height 21
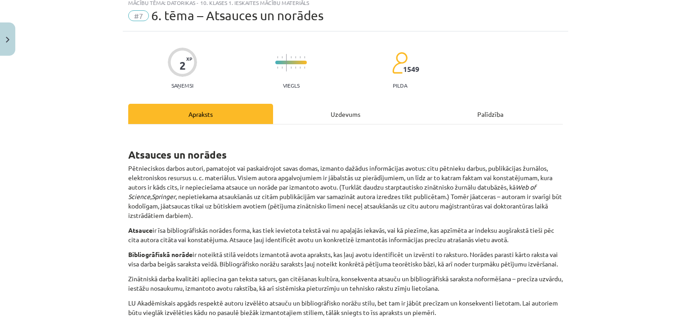
scroll to position [0, 0]
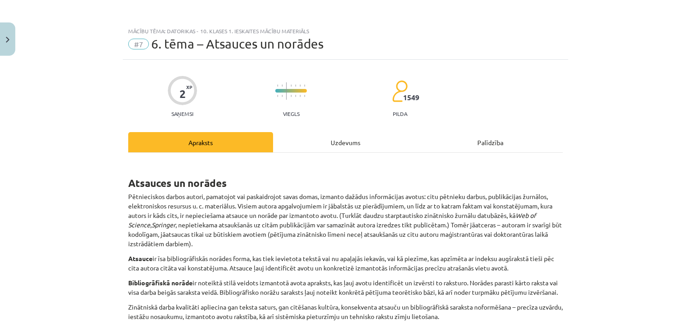
click at [333, 139] on div "Uzdevums" at bounding box center [345, 142] width 145 height 20
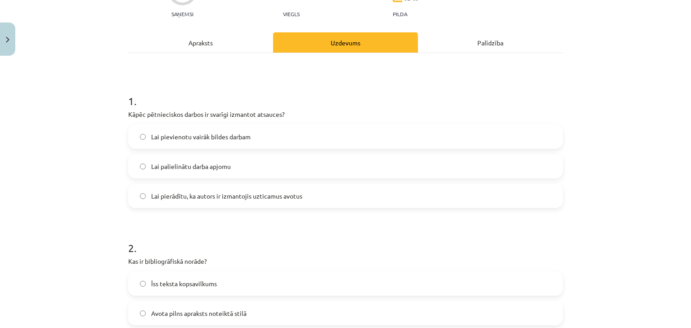
scroll to position [112, 0]
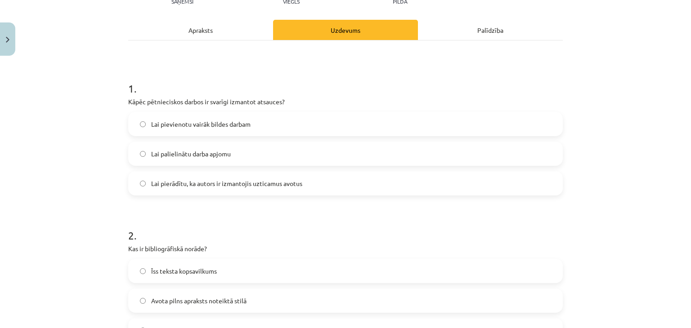
click at [252, 186] on span "Lai pierādītu, ka autors ir izmantojis uzticamus avotus" at bounding box center [226, 183] width 151 height 9
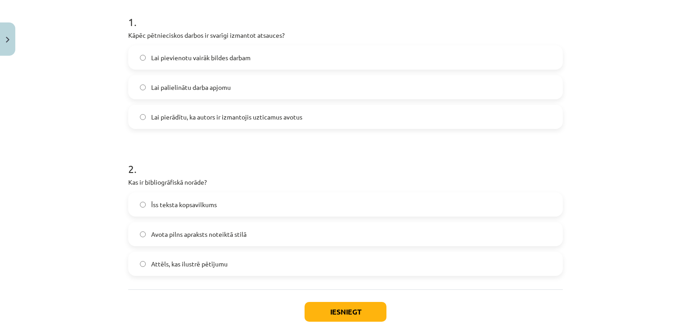
scroll to position [157, 0]
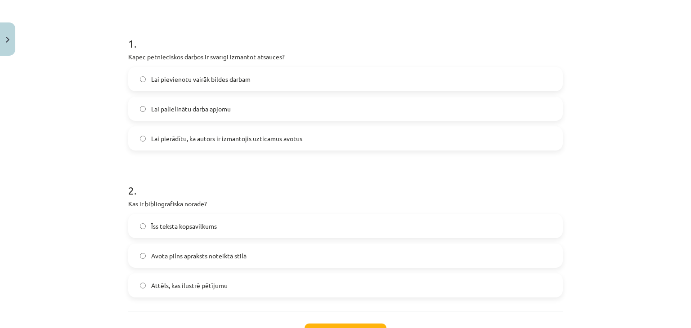
click at [265, 288] on label "Attēls, kas ilustrē pētījumu" at bounding box center [345, 285] width 433 height 22
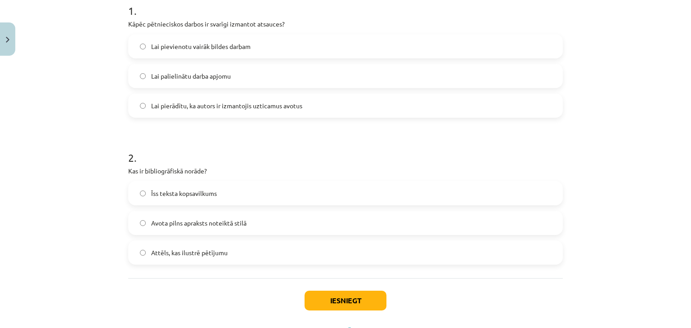
scroll to position [202, 0]
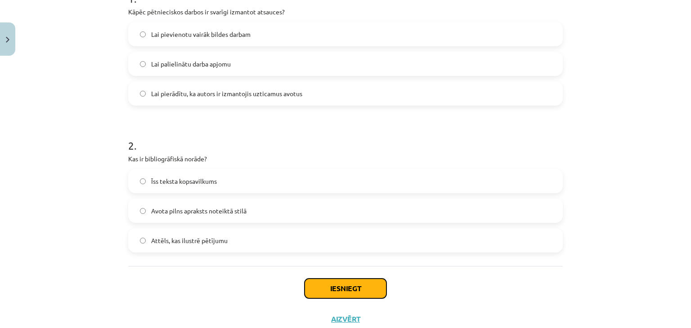
click at [339, 281] on button "Iesniegt" at bounding box center [346, 289] width 82 height 20
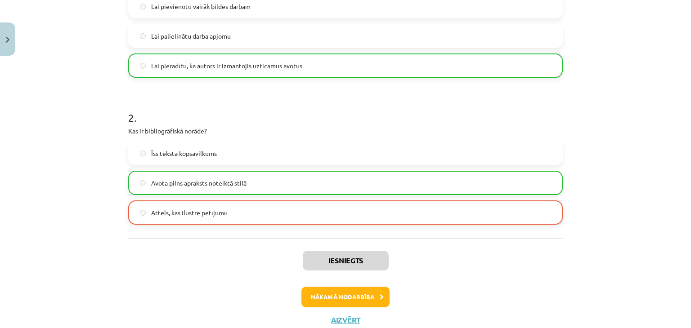
scroll to position [259, 0]
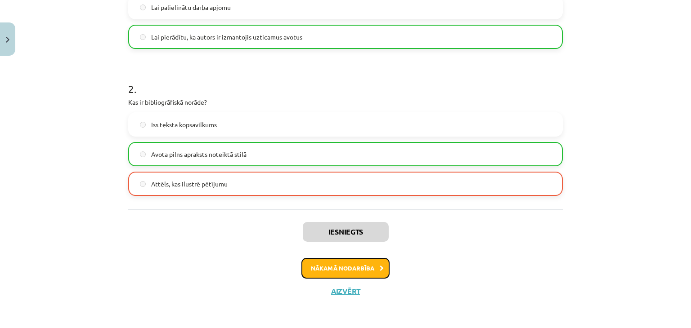
click at [344, 271] on button "Nākamā nodarbība" at bounding box center [345, 268] width 88 height 21
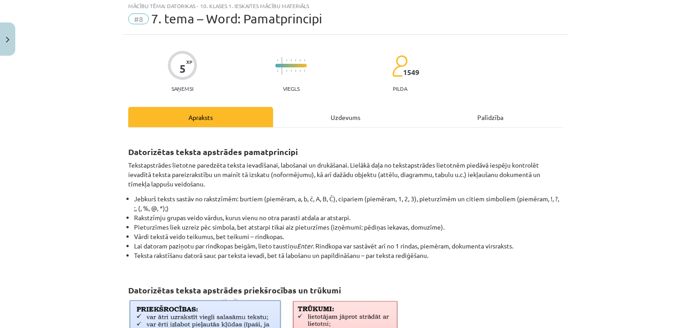
scroll to position [22, 0]
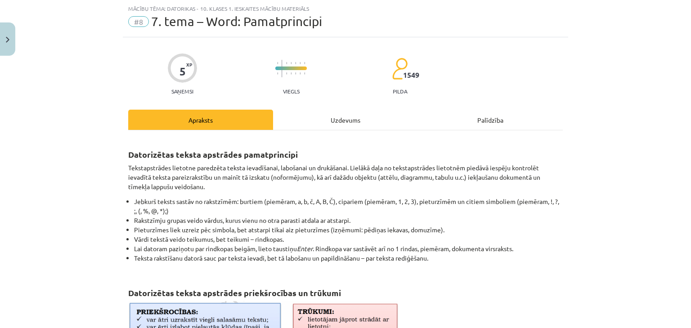
click at [341, 126] on div "Uzdevums" at bounding box center [345, 120] width 145 height 20
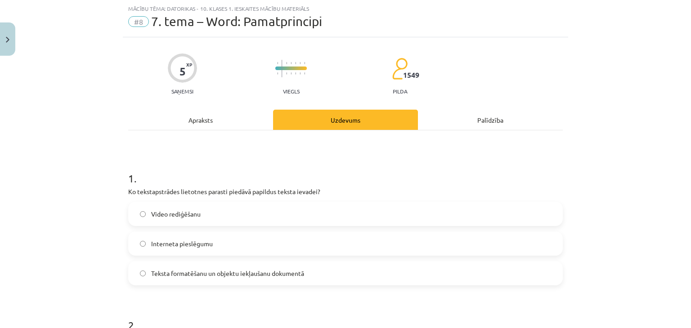
click at [223, 274] on span "Teksta formatēšanu un objektu iekļaušanu dokumentā" at bounding box center [227, 273] width 153 height 9
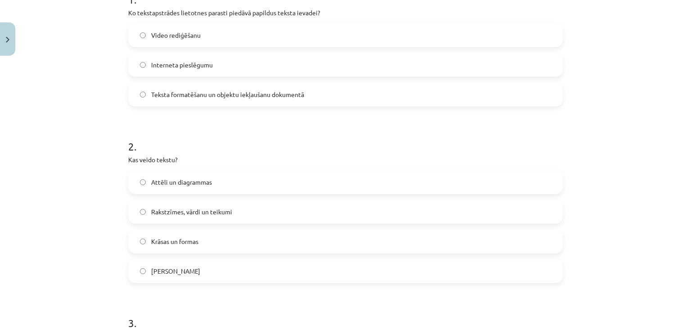
scroll to position [202, 0]
click at [223, 213] on span "Rakstzīmes, vārdi un teikumi" at bounding box center [191, 210] width 81 height 9
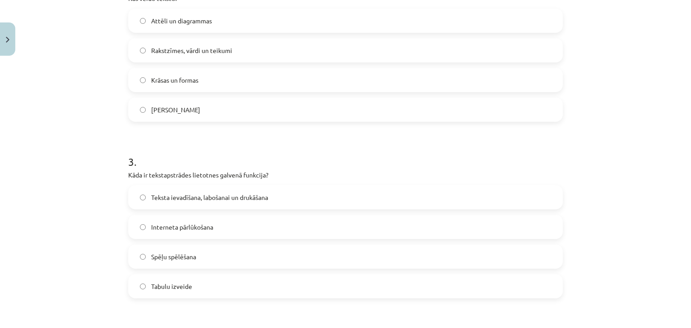
scroll to position [382, 0]
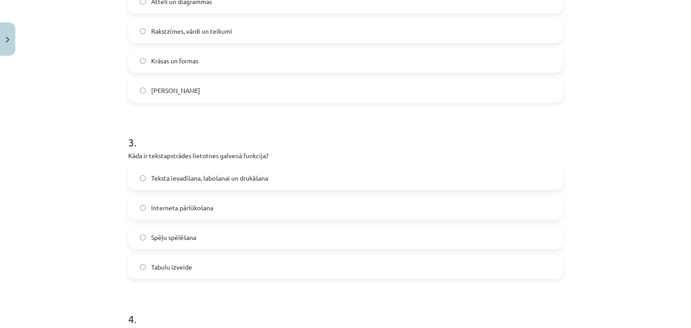
click at [162, 175] on span "Teksta ievadīšana, labošanai un drukāšana" at bounding box center [209, 178] width 117 height 9
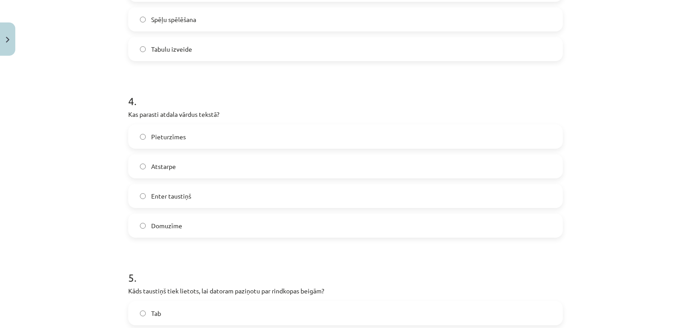
scroll to position [697, 0]
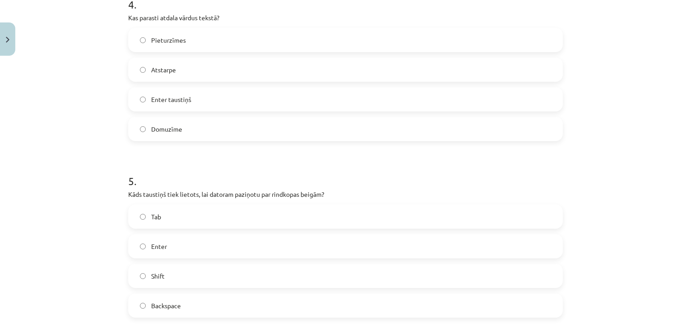
click at [146, 247] on label "Enter" at bounding box center [345, 246] width 433 height 22
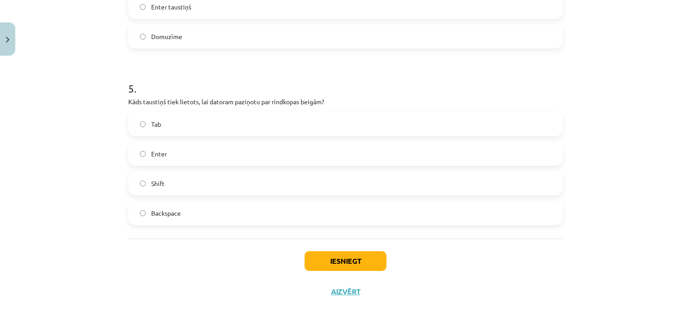
scroll to position [791, 0]
click at [318, 252] on button "Iesniegt" at bounding box center [346, 260] width 82 height 20
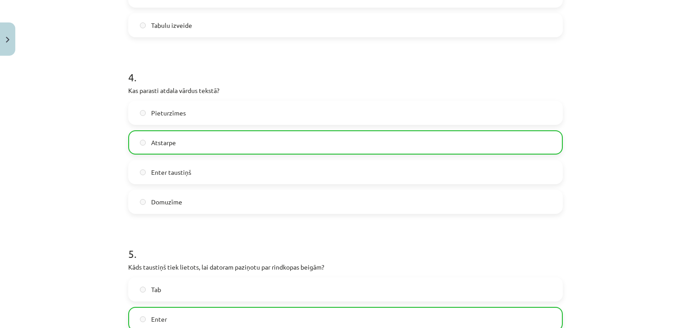
scroll to position [819, 0]
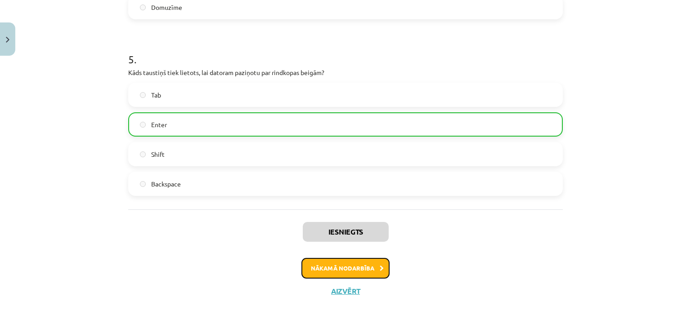
click at [342, 267] on button "Nākamā nodarbība" at bounding box center [345, 268] width 88 height 21
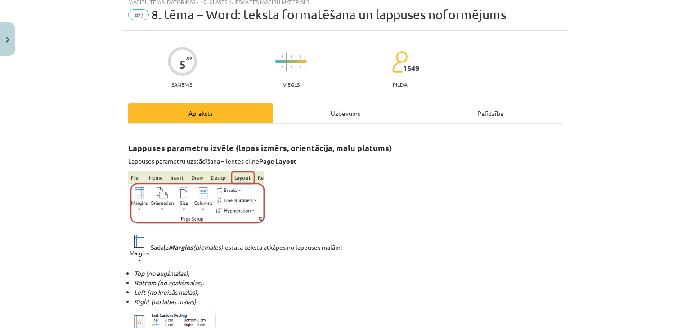
scroll to position [22, 0]
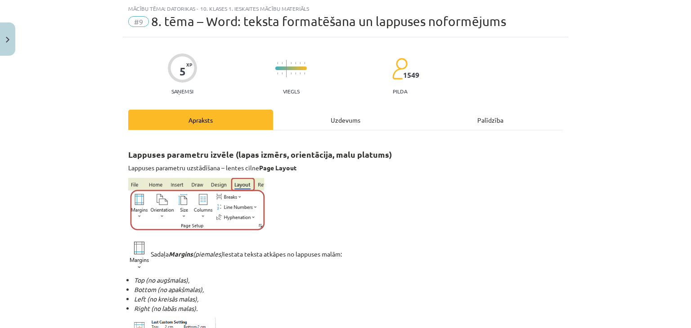
click at [319, 123] on div "Uzdevums" at bounding box center [345, 120] width 145 height 20
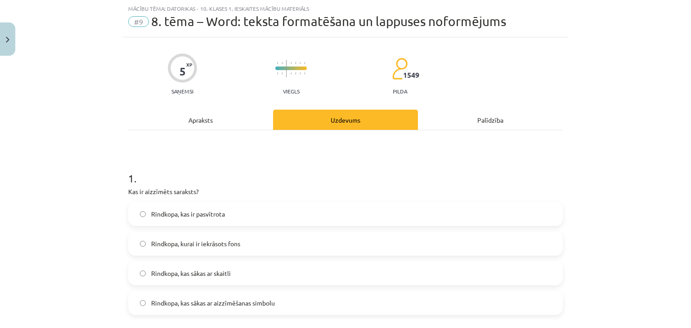
scroll to position [67, 0]
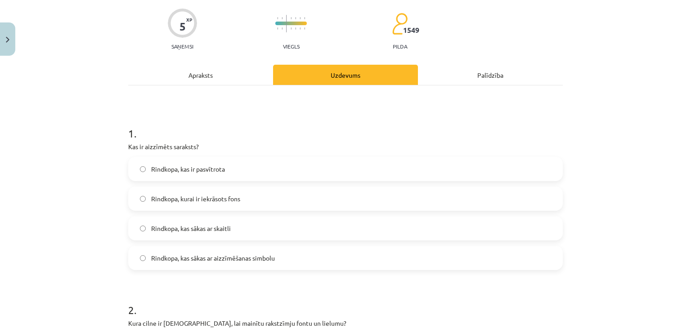
click at [151, 196] on span "Rindkopa, kurai ir iekrāsots fons" at bounding box center [195, 198] width 89 height 9
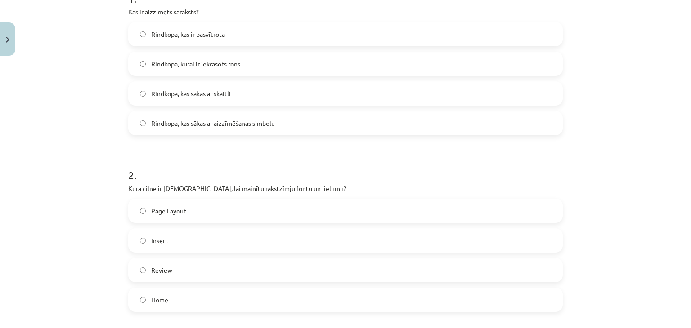
scroll to position [247, 0]
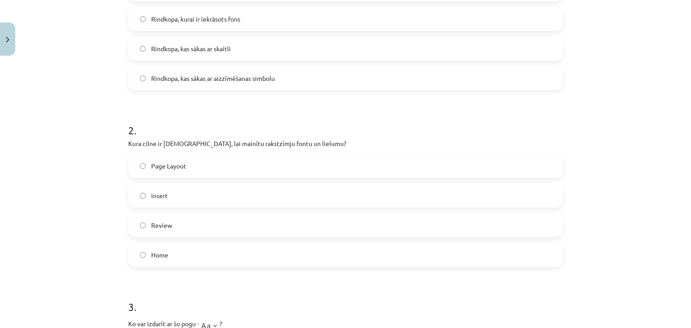
click at [213, 193] on label "Insert" at bounding box center [345, 195] width 433 height 22
click at [201, 169] on label "Page Layout" at bounding box center [345, 166] width 433 height 22
click at [199, 196] on label "Insert" at bounding box center [345, 195] width 433 height 22
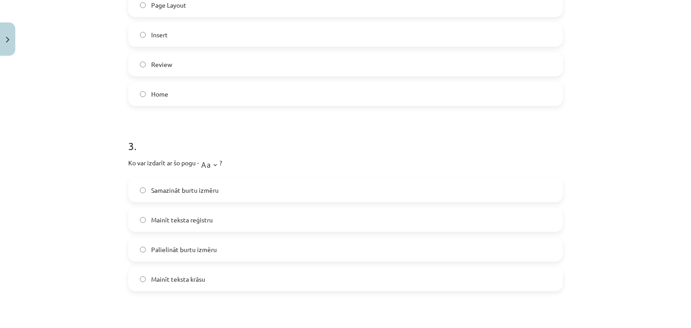
scroll to position [427, 0]
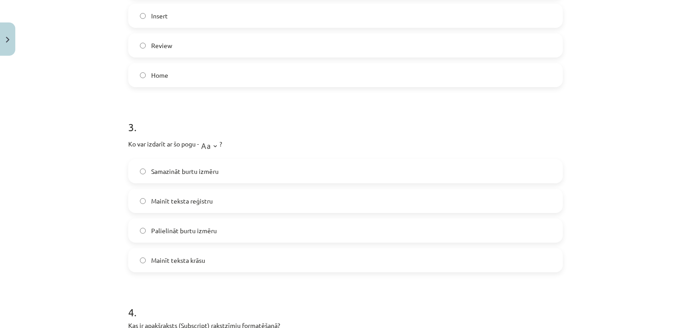
click at [199, 176] on label "Samazināt burtu izmēru" at bounding box center [345, 171] width 433 height 22
click at [277, 204] on label "Mainīt teksta reģistru" at bounding box center [345, 201] width 433 height 22
drag, startPoint x: 625, startPoint y: 93, endPoint x: 625, endPoint y: 16, distance: 77.4
click at [626, 92] on div "Mācību tēma: Datorikas - 10. klases 1. ieskaites mācību materiāls #9 8. tēma – …" at bounding box center [345, 164] width 691 height 328
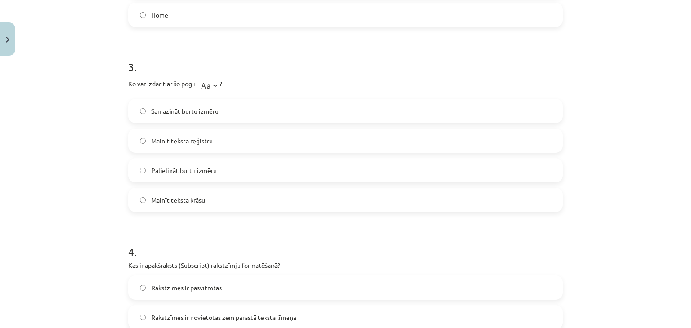
scroll to position [652, 0]
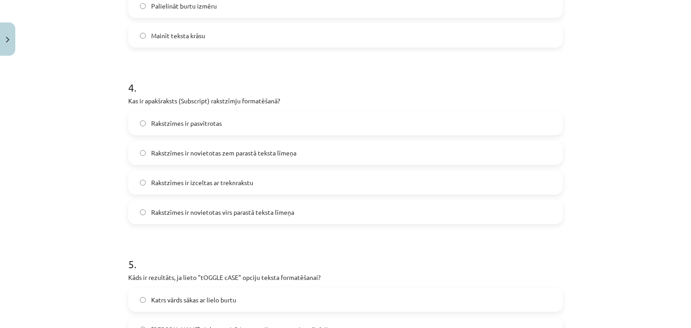
click at [227, 130] on label "Rakstzīmes ir pasvītrotas" at bounding box center [345, 123] width 433 height 22
click at [229, 156] on span "Rakstzīmes ir novietotas zem parastā teksta līmeņa" at bounding box center [223, 152] width 145 height 9
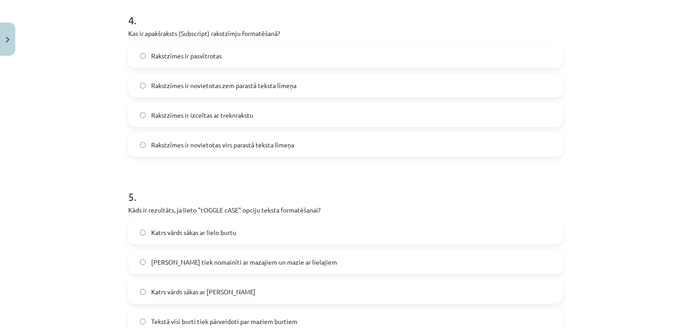
scroll to position [742, 0]
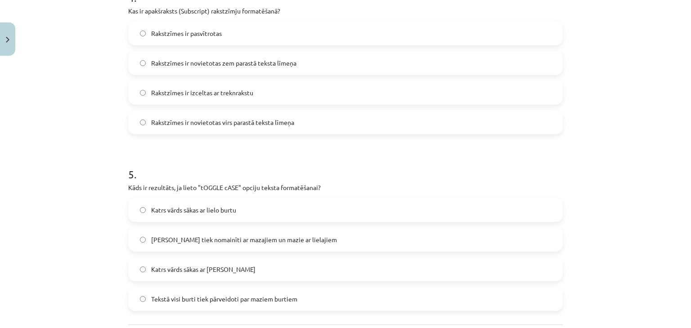
click at [317, 126] on label "Rakstzīmes ir novietotas virs parastā teksta līmeņa" at bounding box center [345, 122] width 433 height 22
click at [317, 94] on label "Rakstzīmes ir izceltas ar treknrakstu" at bounding box center [345, 92] width 433 height 22
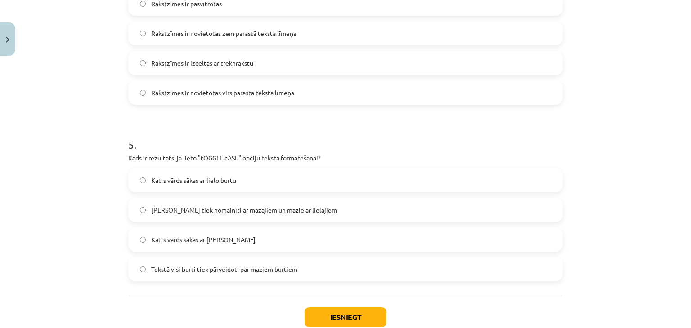
scroll to position [787, 0]
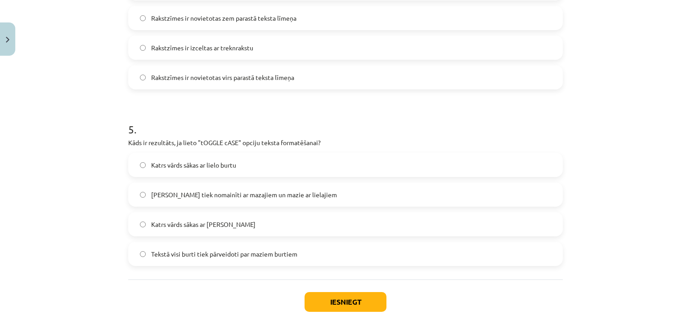
click at [322, 197] on label "[PERSON_NAME] tiek nomainīti ar mazajiem un mazie ar lielajiem" at bounding box center [345, 195] width 433 height 22
click at [307, 224] on label "Katrs vārds sākas ar [PERSON_NAME]" at bounding box center [345, 224] width 433 height 22
click at [312, 299] on button "Iesniegt" at bounding box center [346, 302] width 82 height 20
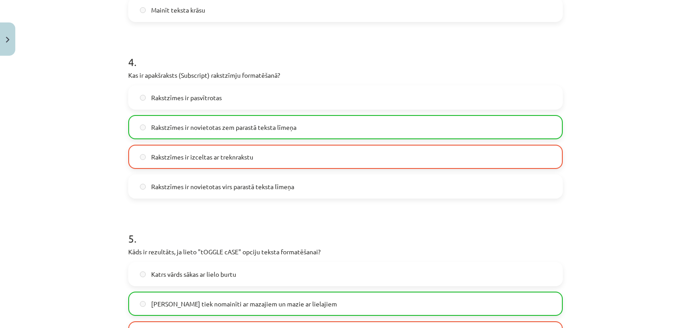
scroll to position [858, 0]
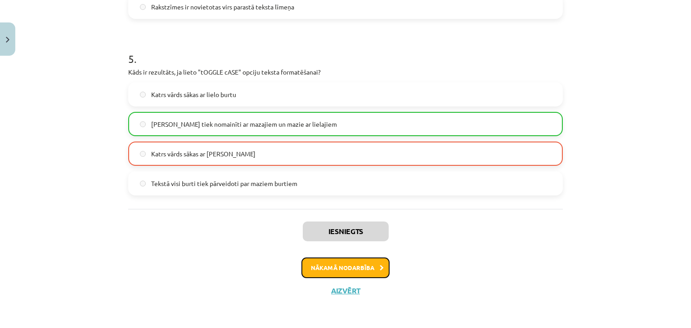
click at [344, 271] on button "Nākamā nodarbība" at bounding box center [345, 268] width 88 height 21
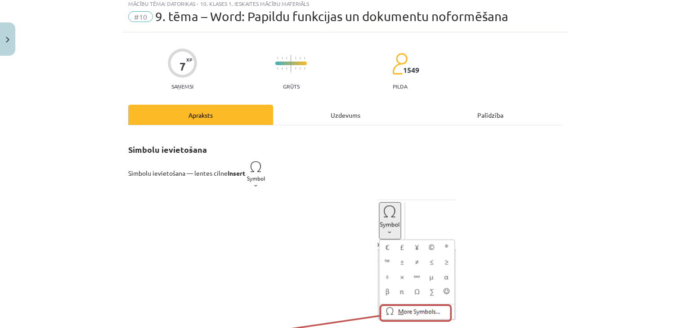
scroll to position [22, 0]
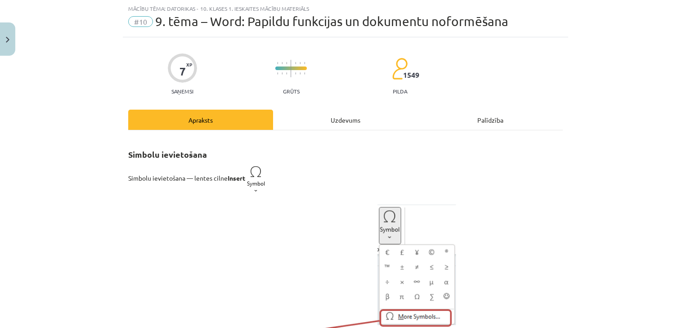
click at [352, 116] on div "Uzdevums" at bounding box center [345, 120] width 145 height 20
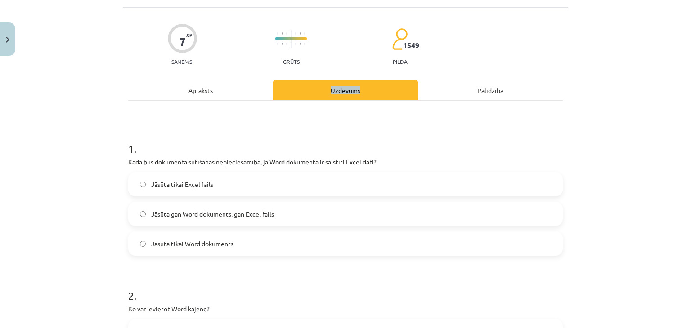
scroll to position [67, 0]
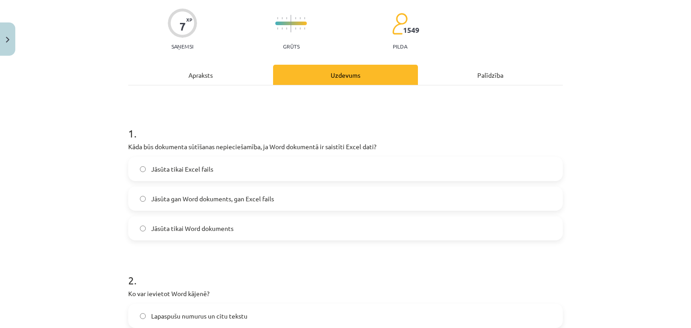
click at [223, 234] on label "Jāsūta tikai Word dokuments" at bounding box center [345, 228] width 433 height 22
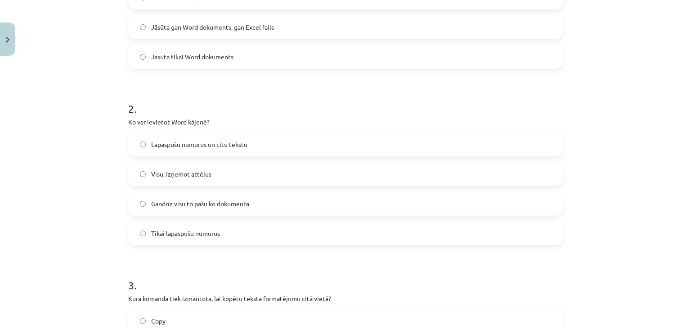
scroll to position [247, 0]
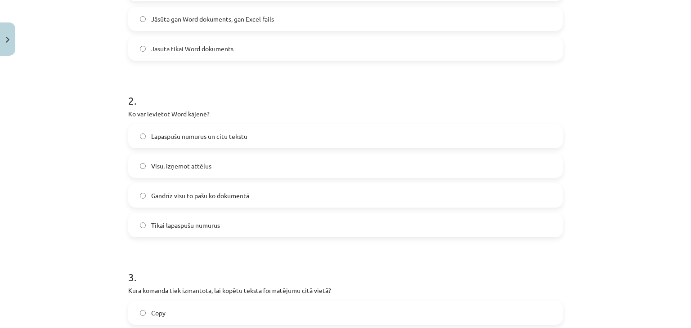
click at [260, 228] on label "Tikai lapaspušu numurus" at bounding box center [345, 225] width 433 height 22
click at [279, 128] on label "Lapaspušu numurus un citu tekstu" at bounding box center [345, 136] width 433 height 22
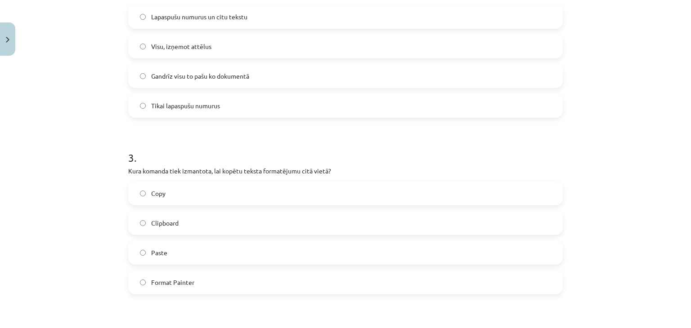
scroll to position [382, 0]
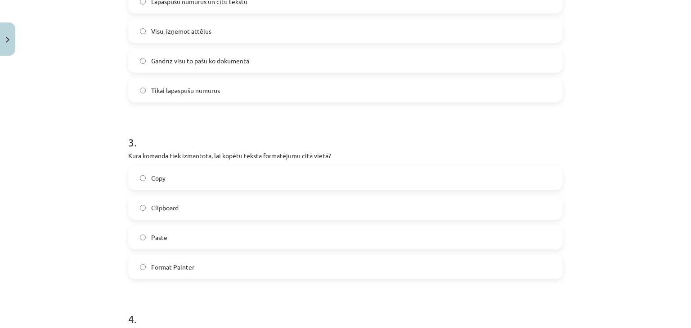
click at [284, 209] on label "Clipboard" at bounding box center [345, 208] width 433 height 22
click at [280, 243] on label "Paste" at bounding box center [345, 237] width 433 height 22
click at [278, 271] on label "Format Painter" at bounding box center [345, 267] width 433 height 22
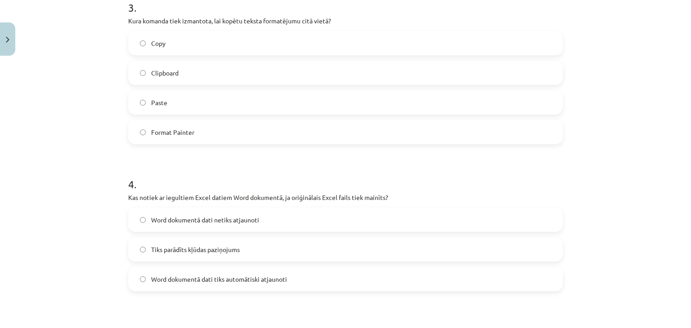
scroll to position [562, 0]
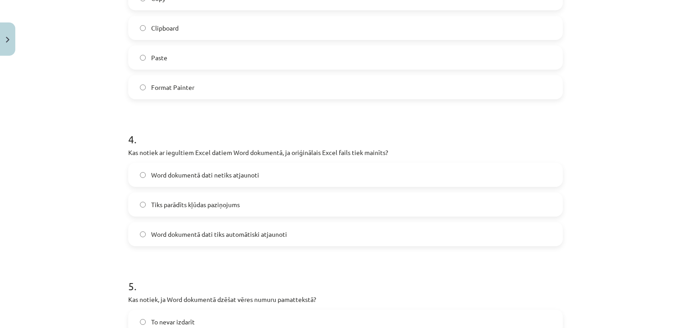
click at [265, 235] on span "Word dokumentā dati tiks automātiski atjaunoti" at bounding box center [219, 234] width 136 height 9
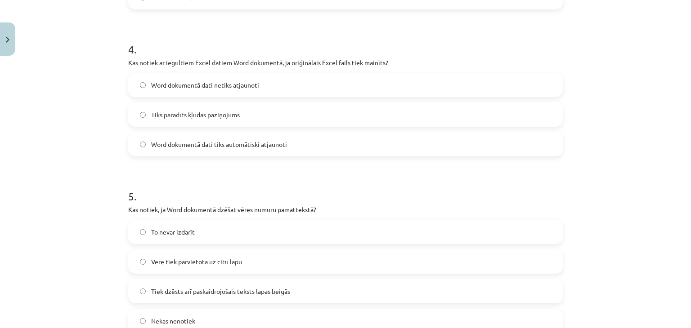
scroll to position [697, 0]
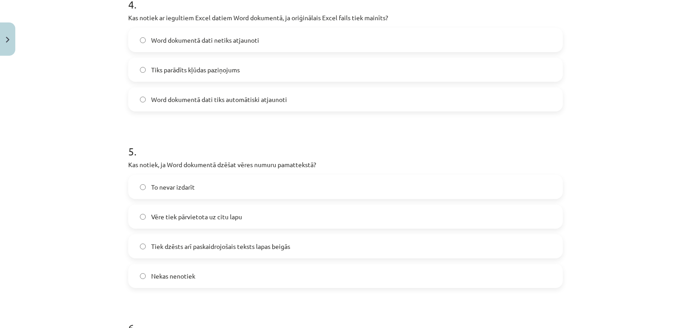
click at [250, 250] on span "Tiek dzēsts arī paskaidrojošais teksts lapas beigās" at bounding box center [220, 246] width 139 height 9
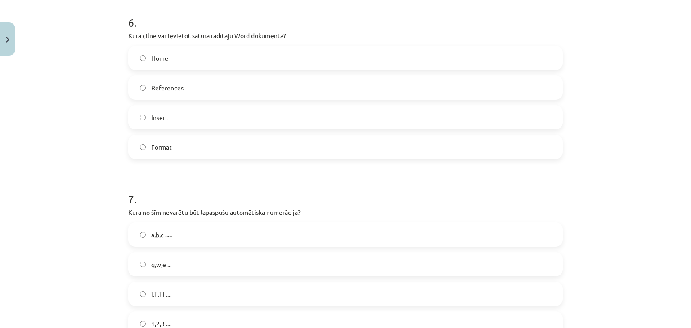
scroll to position [990, 0]
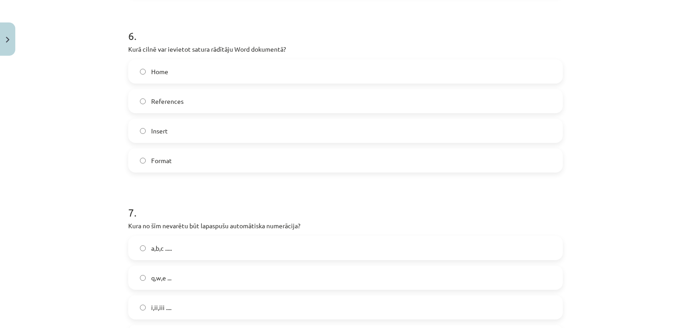
click at [253, 135] on label "Insert" at bounding box center [345, 131] width 433 height 22
click at [246, 166] on label "Format" at bounding box center [345, 160] width 433 height 22
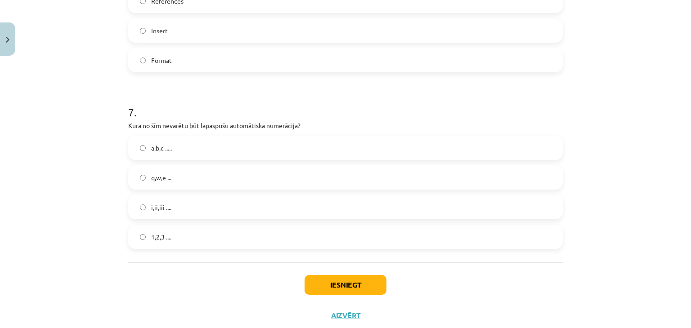
scroll to position [1070, 0]
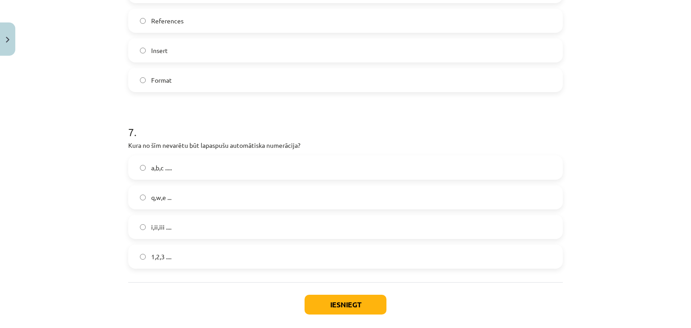
click at [299, 43] on label "Insert" at bounding box center [345, 50] width 433 height 22
click at [286, 85] on label "Format" at bounding box center [345, 80] width 433 height 22
click at [228, 261] on label "1,2,3 ...." at bounding box center [345, 257] width 433 height 22
click at [221, 198] on label "q,w,e ..." at bounding box center [345, 197] width 433 height 22
click at [334, 307] on button "Iesniegt" at bounding box center [346, 305] width 82 height 20
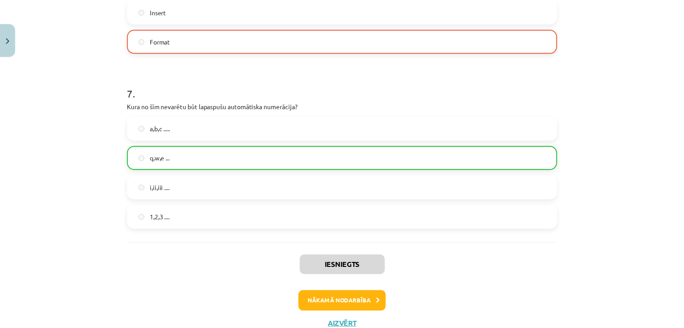
scroll to position [1143, 0]
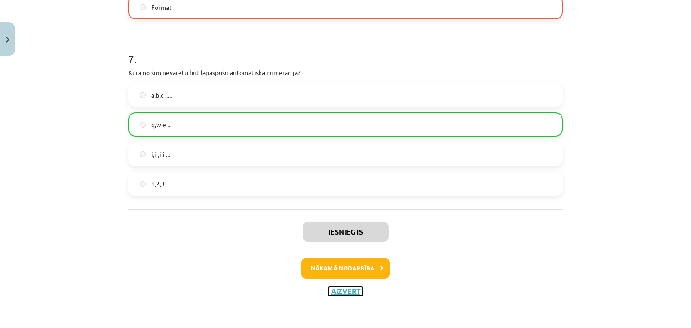
click at [353, 293] on button "Aizvērt" at bounding box center [345, 291] width 34 height 9
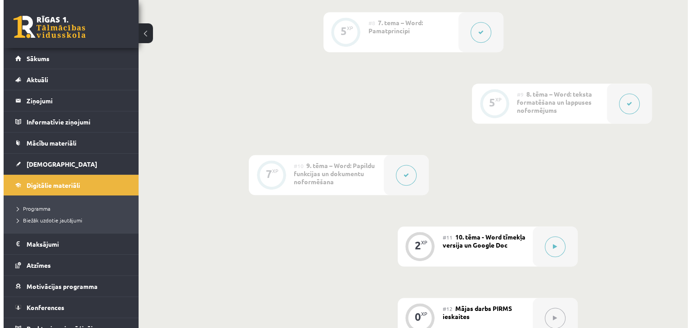
scroll to position [849, 0]
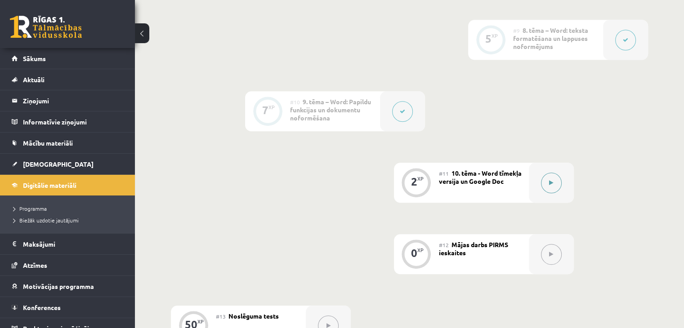
click at [543, 173] on button at bounding box center [551, 183] width 21 height 21
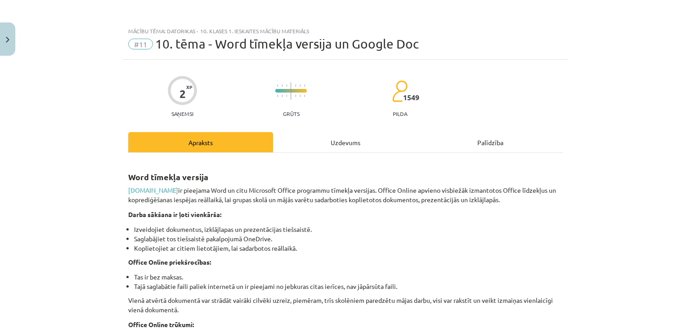
click at [318, 141] on div "Uzdevums" at bounding box center [345, 142] width 145 height 20
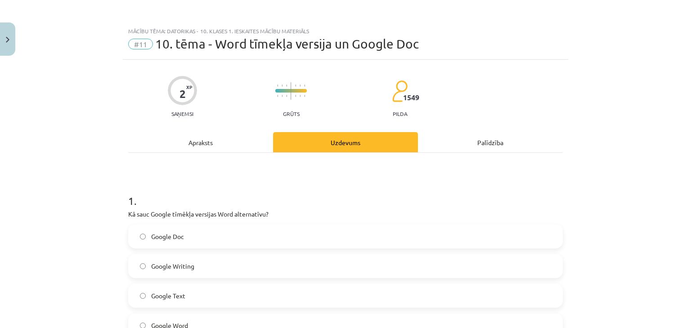
scroll to position [22, 0]
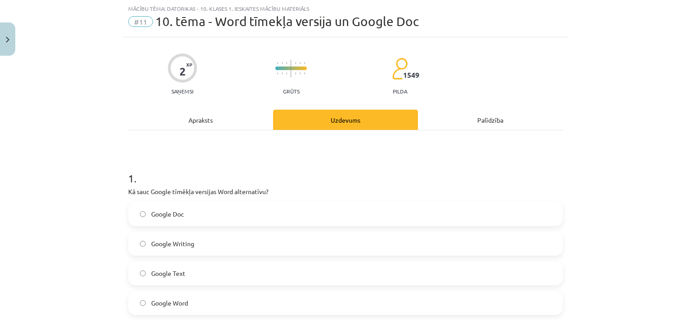
click at [247, 215] on label "Google Doc" at bounding box center [345, 214] width 433 height 22
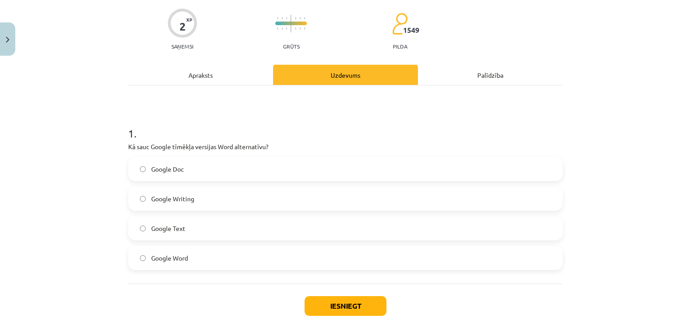
click at [235, 249] on label "Google Word" at bounding box center [345, 258] width 433 height 22
click at [251, 163] on label "Google Doc" at bounding box center [345, 169] width 433 height 22
click at [327, 305] on button "Iesniegt" at bounding box center [346, 306] width 82 height 20
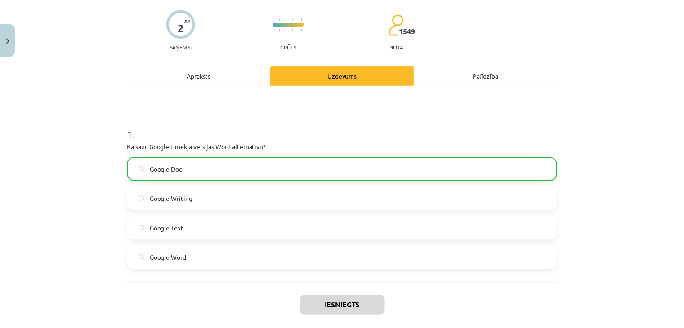
scroll to position [142, 0]
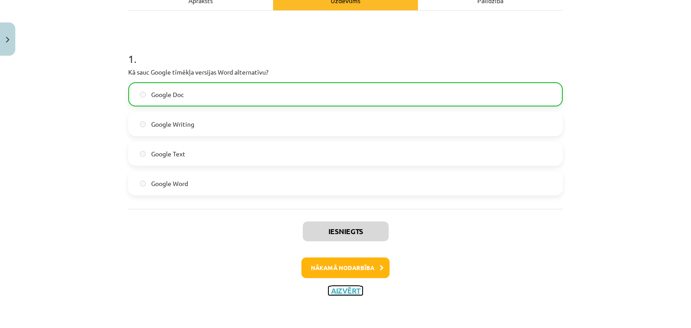
click at [353, 287] on button "Aizvērt" at bounding box center [345, 291] width 34 height 9
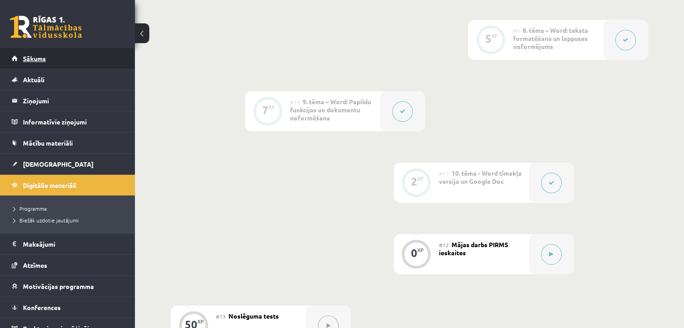
click at [78, 56] on link "Sākums" at bounding box center [68, 58] width 112 height 21
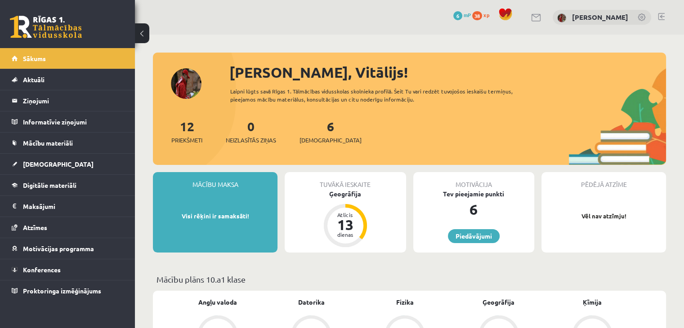
click at [506, 8] on span at bounding box center [505, 14] width 13 height 13
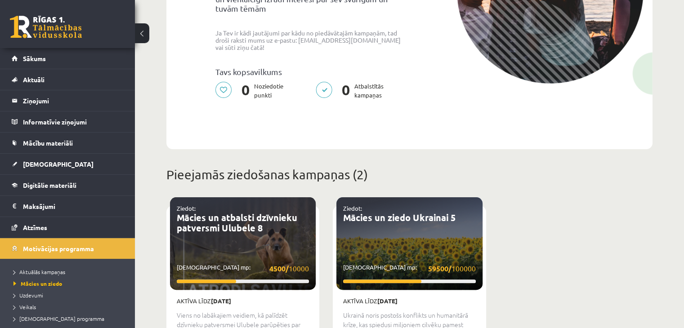
scroll to position [225, 0]
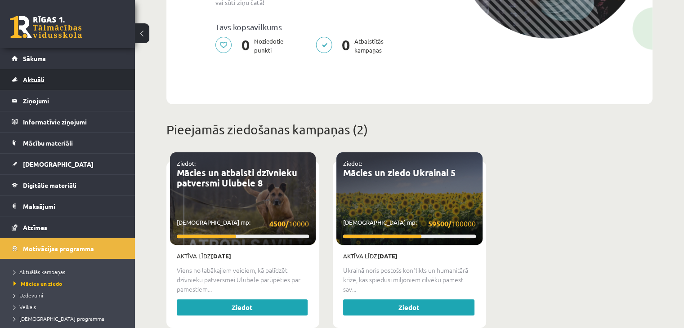
click at [44, 82] on span "Aktuāli" at bounding box center [34, 80] width 22 height 8
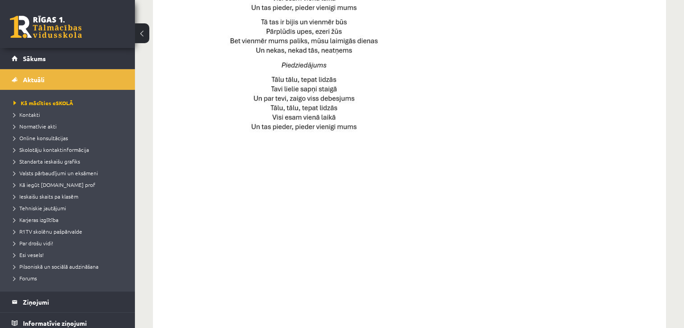
scroll to position [607, 0]
